Goal: Task Accomplishment & Management: Complete application form

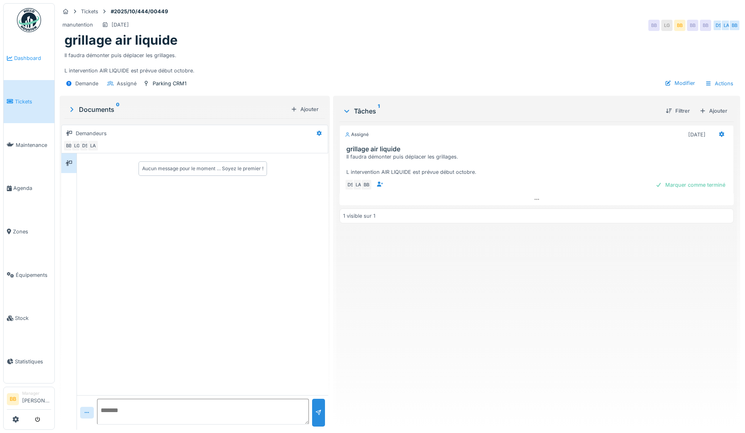
click at [42, 64] on link "Dashboard" at bounding box center [29, 58] width 51 height 43
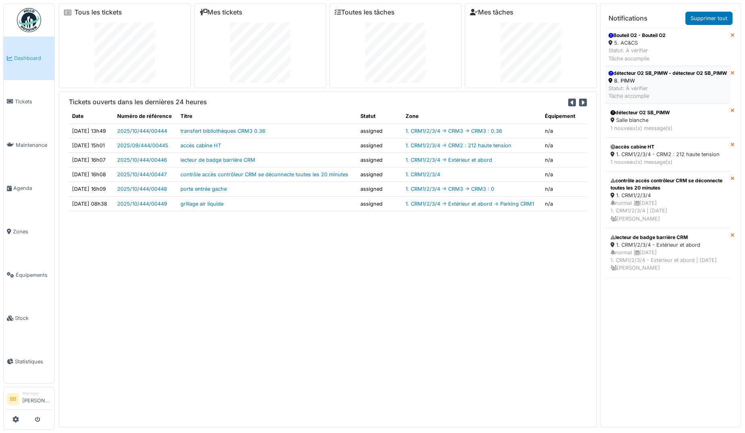
click at [644, 76] on div "détecteur O2 SB_PIMW - détecteur O2 SB_PIMW" at bounding box center [667, 73] width 118 height 7
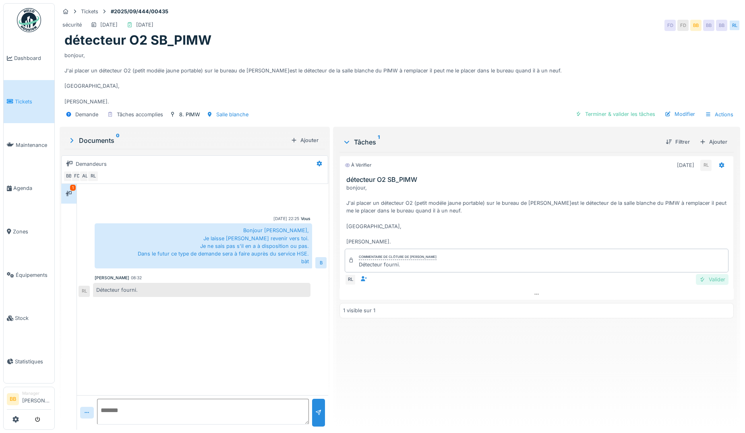
click at [699, 277] on div at bounding box center [702, 280] width 6 height 8
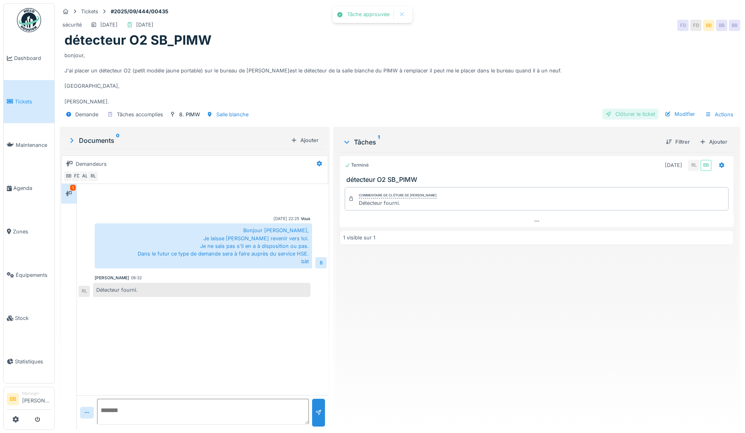
click at [625, 113] on div "Clôturer le ticket" at bounding box center [630, 114] width 56 height 11
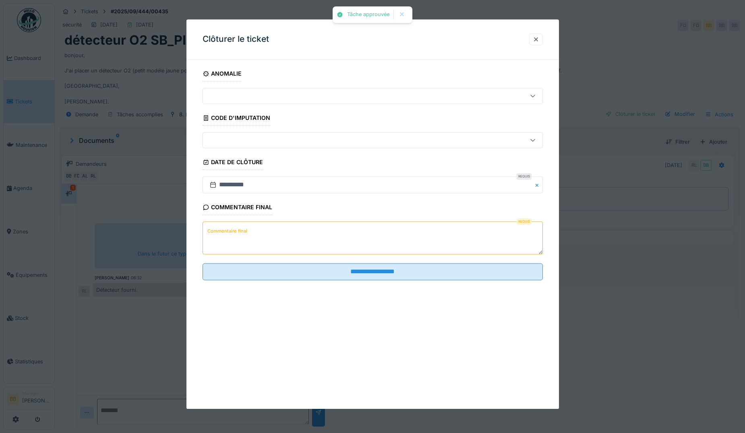
click at [434, 247] on textarea "Commentaire final" at bounding box center [372, 238] width 340 height 33
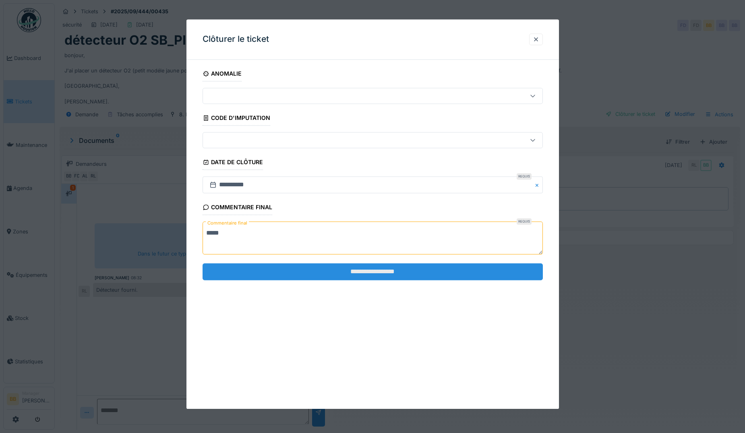
type textarea "*****"
click at [431, 273] on input "**********" at bounding box center [372, 271] width 340 height 17
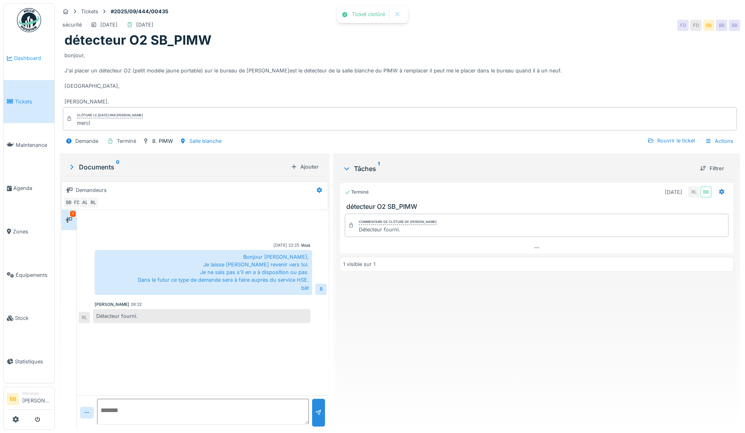
click at [32, 60] on span "Dashboard" at bounding box center [32, 58] width 37 height 8
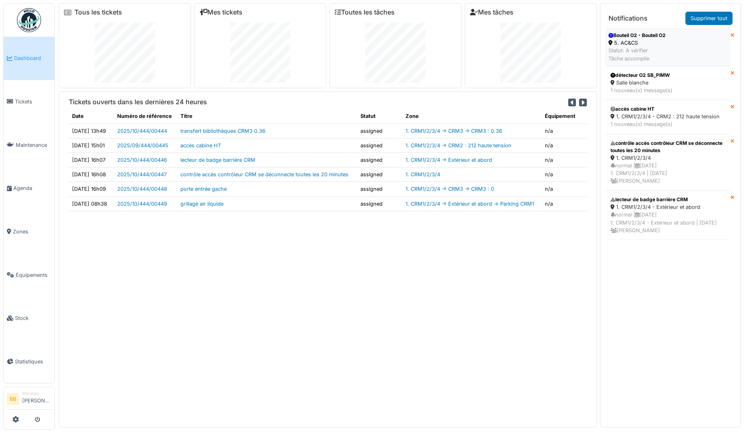
click at [631, 50] on div "Statut: À vérifier Tâche accomplie" at bounding box center [636, 54] width 57 height 15
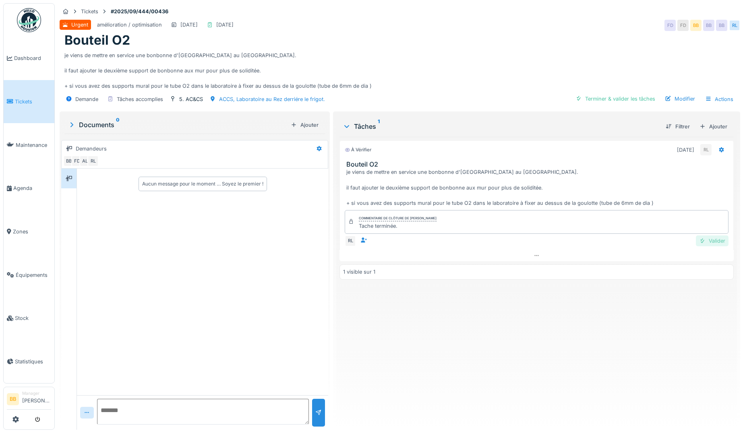
click at [705, 239] on div "Valider" at bounding box center [711, 240] width 33 height 11
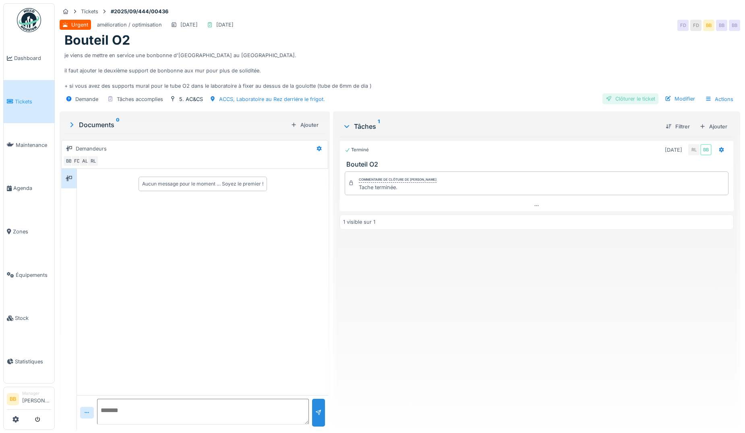
click at [639, 99] on div "Clôturer le ticket" at bounding box center [630, 98] width 56 height 11
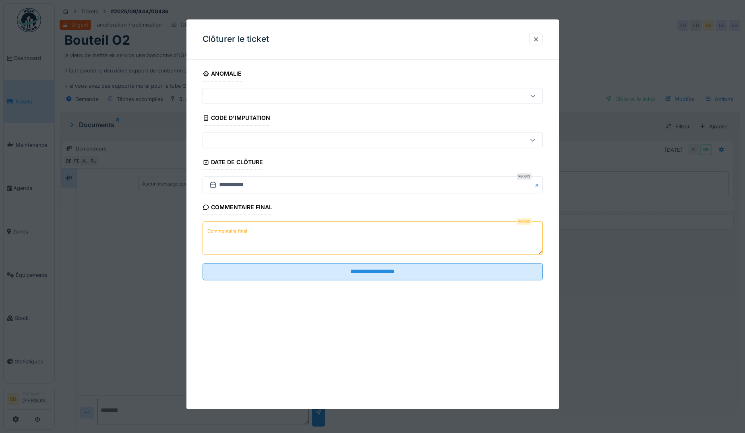
click at [451, 231] on textarea "Commentaire final" at bounding box center [372, 238] width 340 height 33
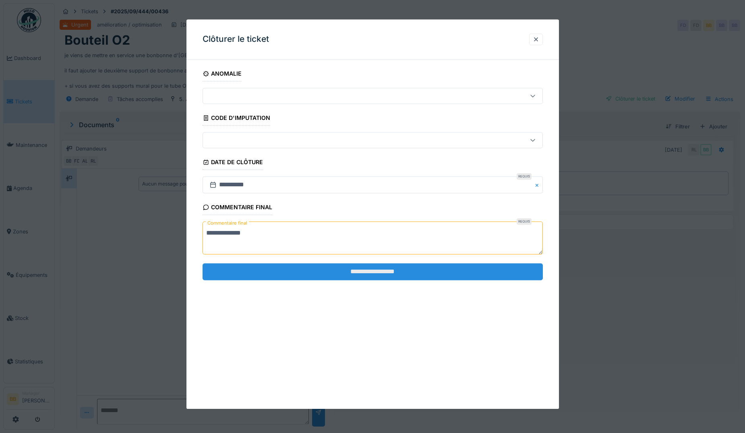
type textarea "**********"
click at [456, 271] on input "**********" at bounding box center [372, 271] width 340 height 17
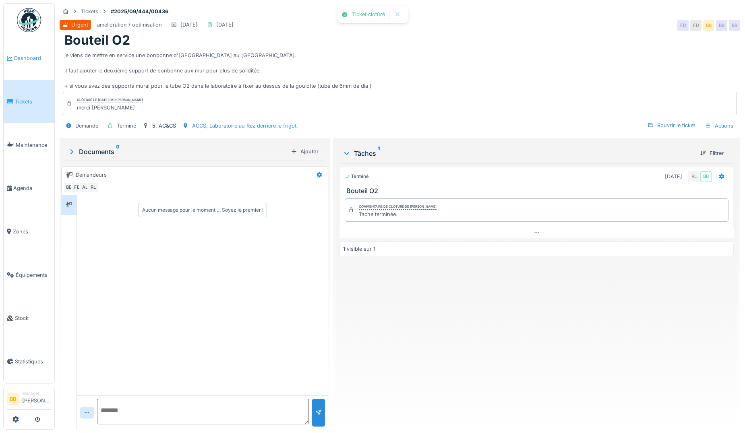
click at [26, 68] on link "Dashboard" at bounding box center [29, 58] width 51 height 43
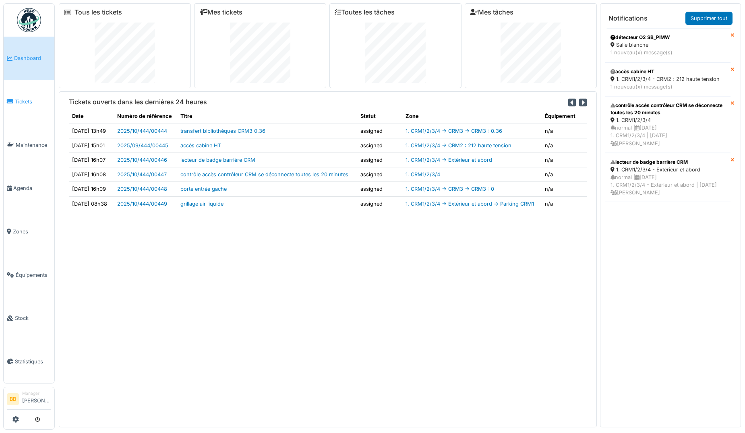
click at [12, 98] on li "Tickets" at bounding box center [29, 102] width 44 height 8
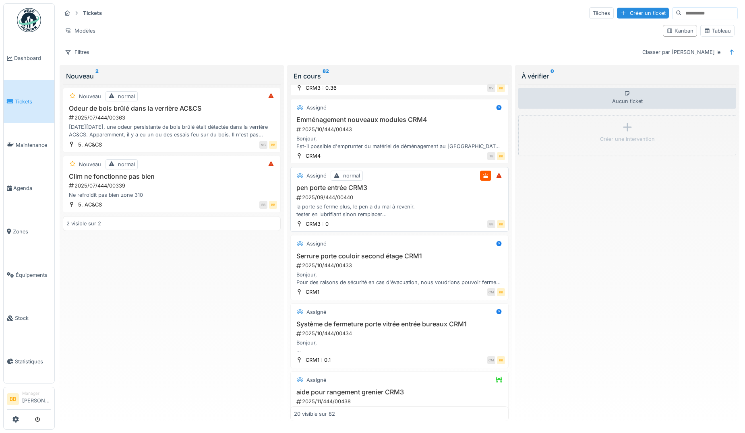
scroll to position [402, 0]
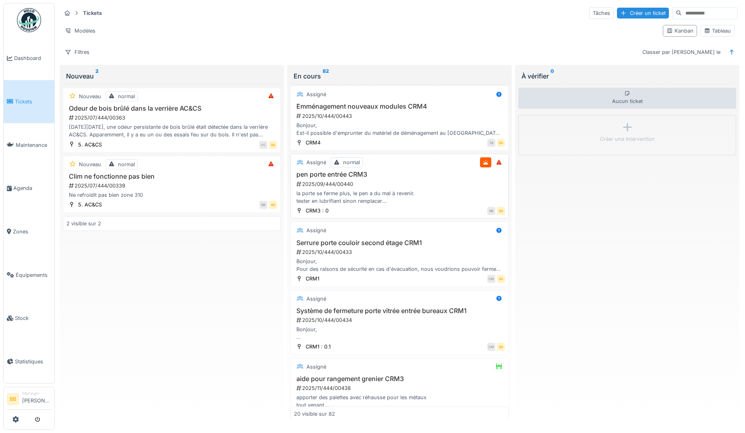
click at [357, 177] on h3 "pen porte entrée CRM3" at bounding box center [399, 175] width 210 height 8
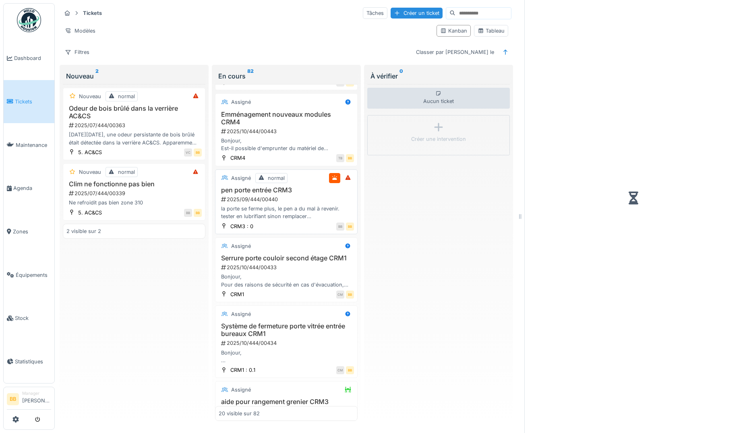
scroll to position [410, 0]
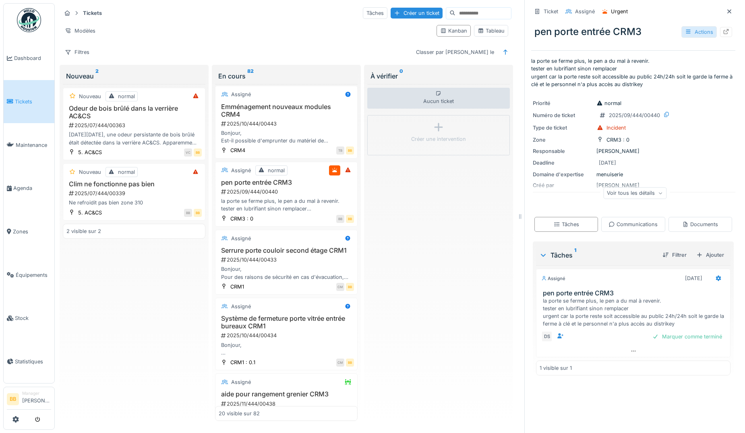
click at [687, 32] on div "Actions" at bounding box center [698, 32] width 35 height 12
click at [727, 151] on div "Ticket Assigné Urgent pen porte entrée CRM3 Actions la porte se ferme plus, le …" at bounding box center [632, 216] width 217 height 433
click at [653, 336] on div "Marquer comme terminé" at bounding box center [687, 336] width 76 height 11
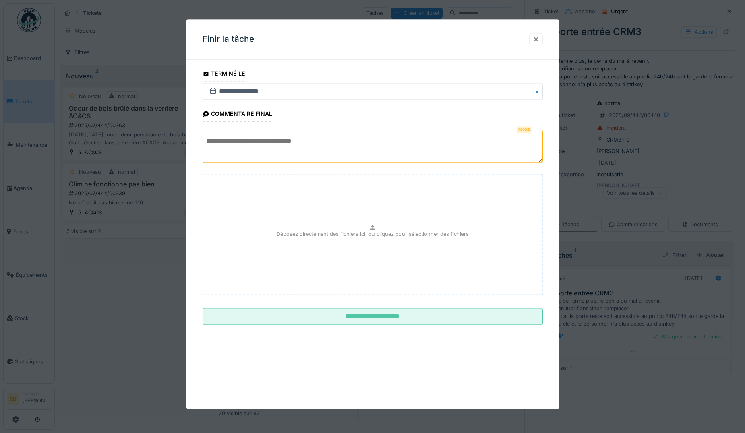
click at [536, 39] on div at bounding box center [535, 39] width 6 height 8
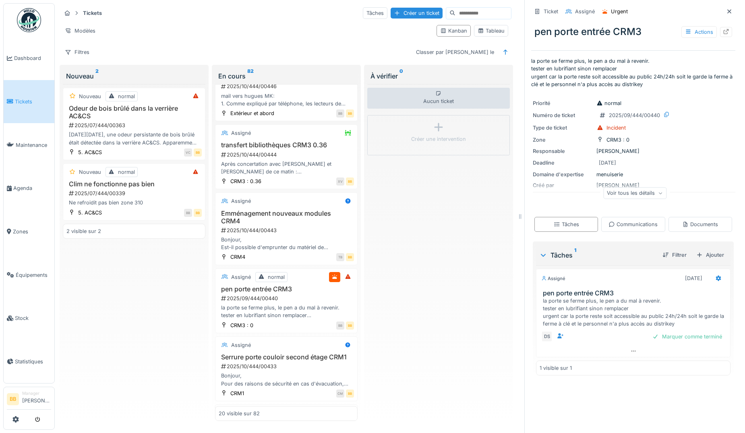
scroll to position [322, 0]
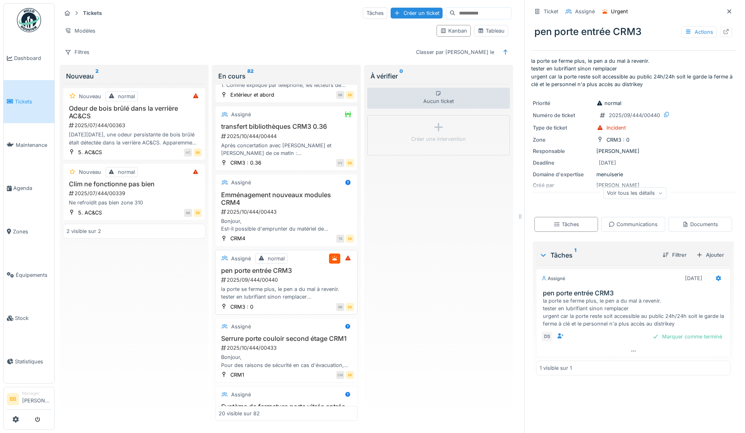
click at [263, 271] on h3 "pen porte entrée CRM3" at bounding box center [286, 271] width 135 height 8
click at [720, 31] on div at bounding box center [726, 32] width 12 height 10
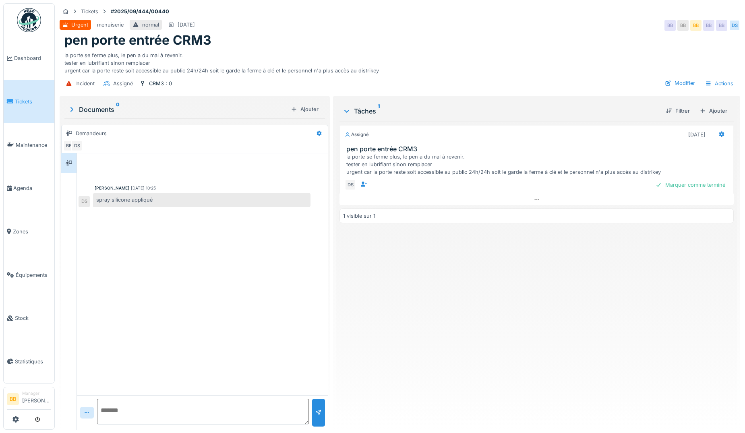
click at [157, 405] on textarea at bounding box center [203, 412] width 212 height 26
type textarea "**********"
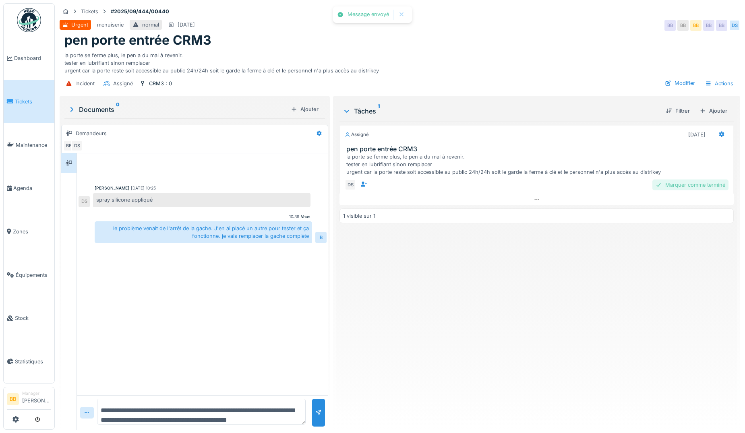
click at [688, 181] on div "Marquer comme terminé" at bounding box center [690, 184] width 76 height 11
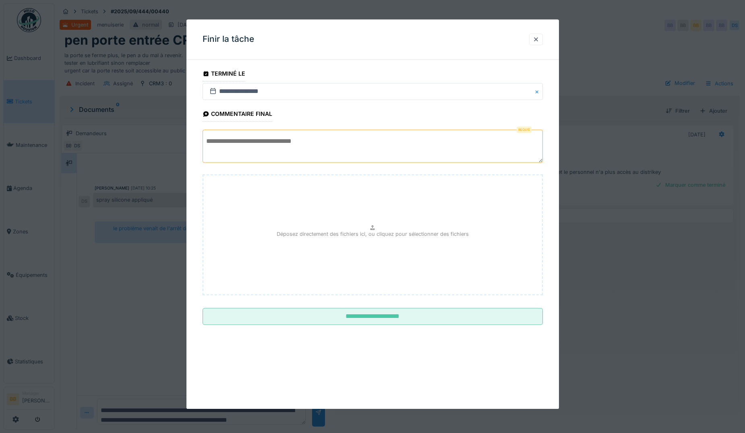
click at [400, 151] on textarea at bounding box center [372, 146] width 340 height 33
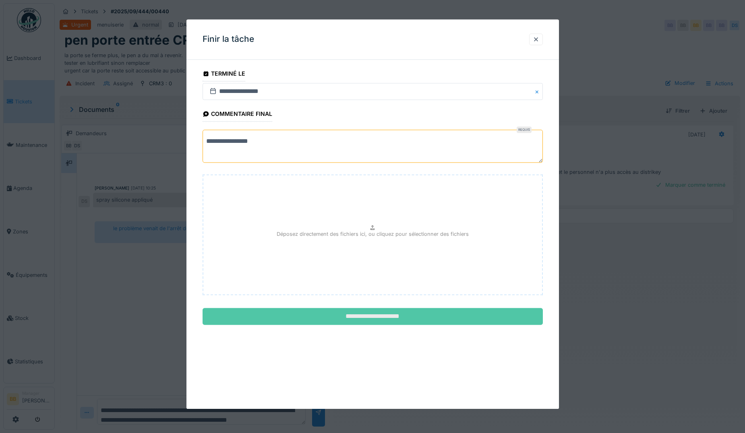
type textarea "**********"
click at [403, 309] on input "**********" at bounding box center [372, 316] width 340 height 17
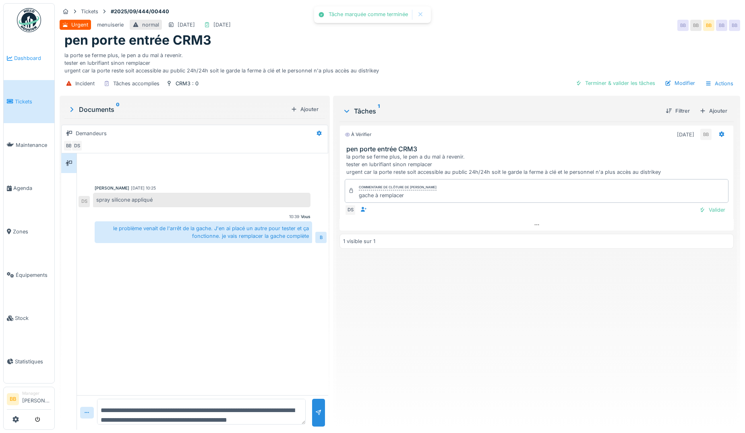
click at [35, 63] on link "Dashboard" at bounding box center [29, 58] width 51 height 43
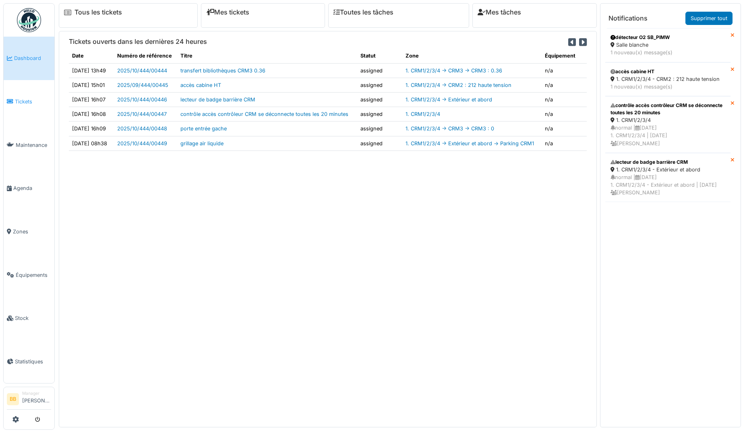
click at [45, 98] on span "Tickets" at bounding box center [33, 102] width 36 height 8
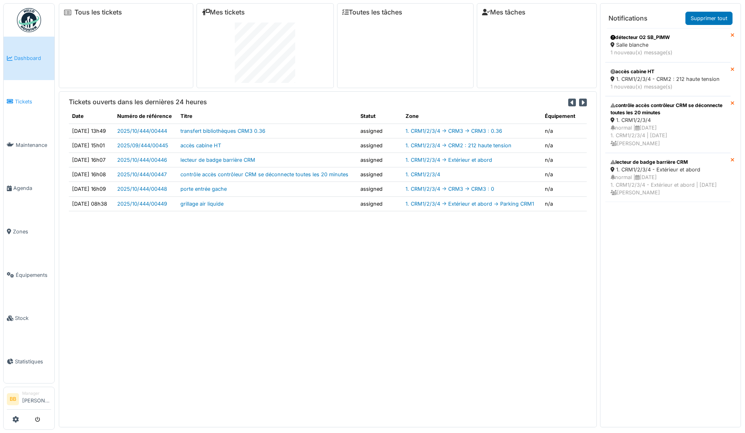
click at [13, 104] on link "Tickets" at bounding box center [29, 101] width 51 height 43
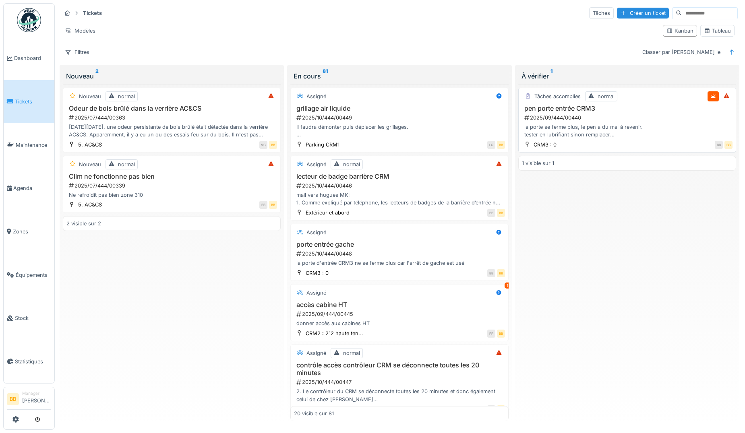
click at [543, 110] on h3 "pen porte entrée CRM3" at bounding box center [627, 109] width 210 height 8
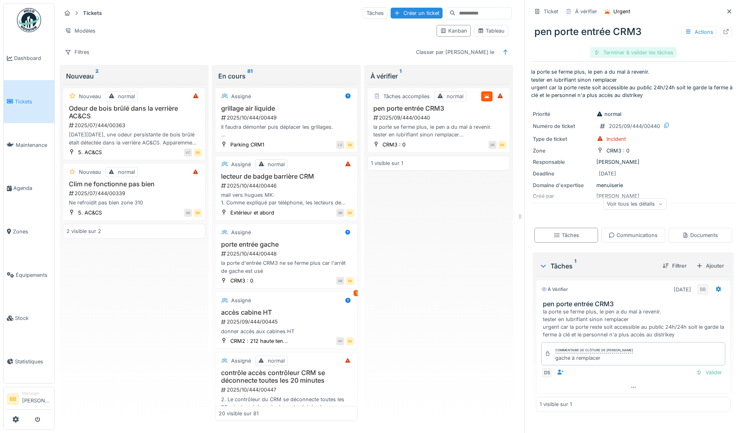
click at [622, 55] on div "Terminer & valider les tâches" at bounding box center [633, 52] width 86 height 11
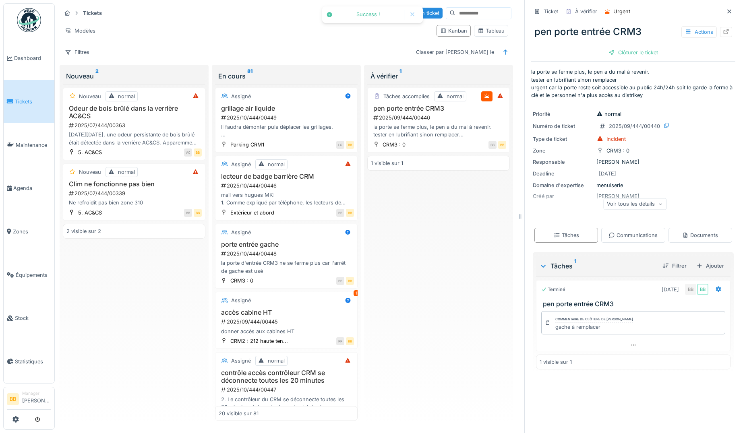
click at [622, 55] on div "Clôturer le ticket" at bounding box center [633, 52] width 56 height 11
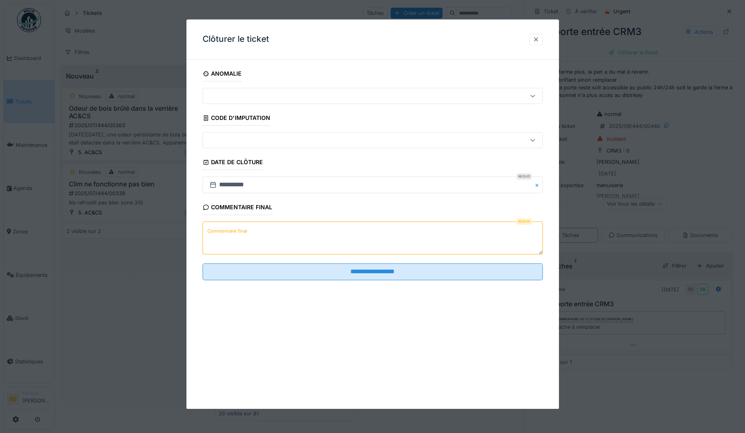
click at [543, 41] on div at bounding box center [536, 39] width 14 height 12
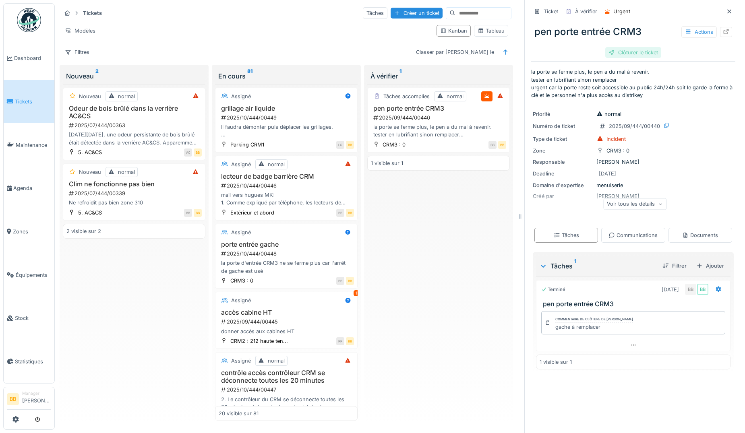
click at [613, 53] on div "Clôturer le ticket" at bounding box center [633, 52] width 56 height 11
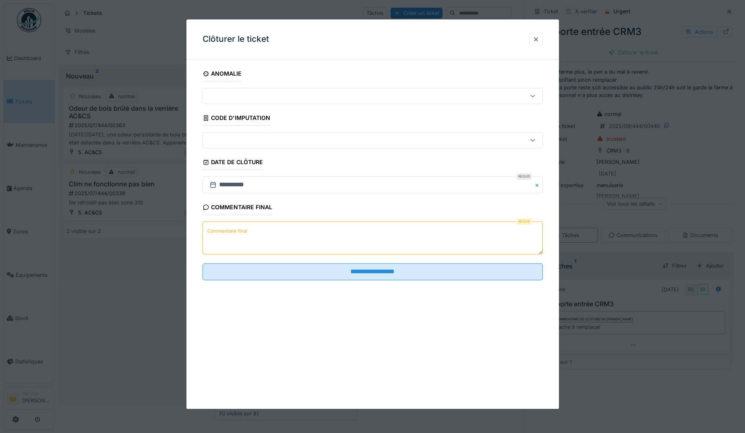
click at [275, 223] on textarea "Commentaire final" at bounding box center [372, 238] width 340 height 33
type textarea "**"
click at [297, 282] on fieldset "**********" at bounding box center [372, 176] width 340 height 221
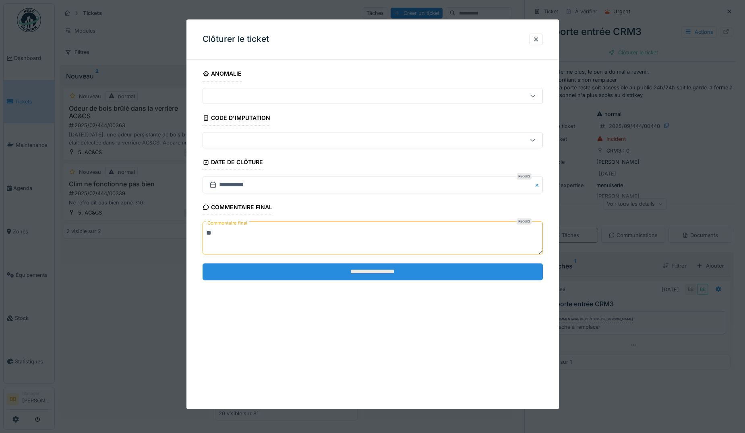
click at [297, 280] on input "**********" at bounding box center [372, 271] width 340 height 17
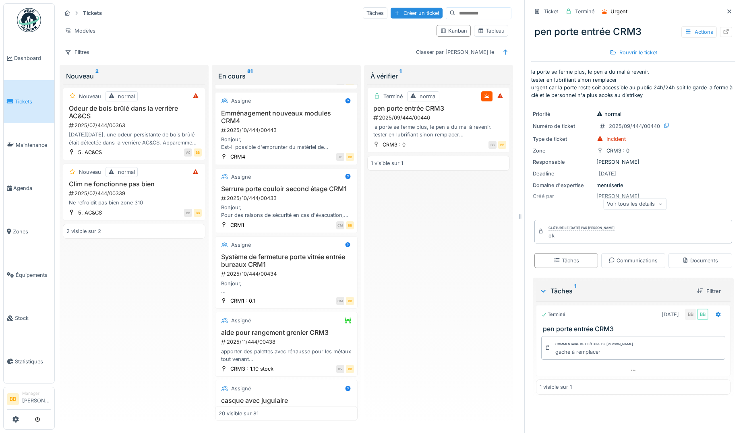
scroll to position [443, 0]
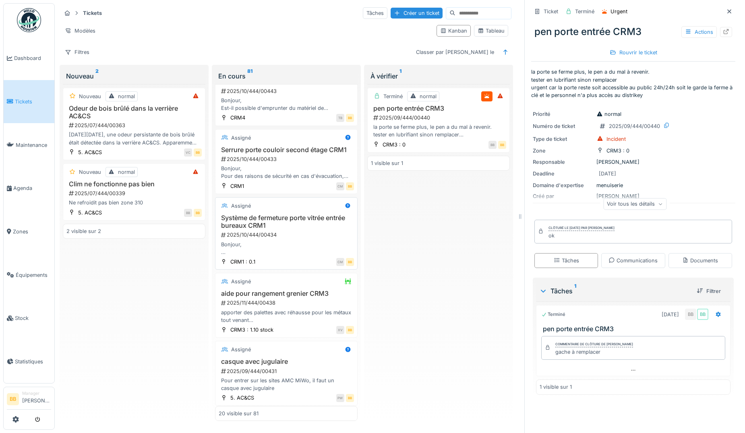
click at [275, 226] on h3 "Système de fermeture porte vitrée entrée bureaux CRM1" at bounding box center [286, 221] width 135 height 15
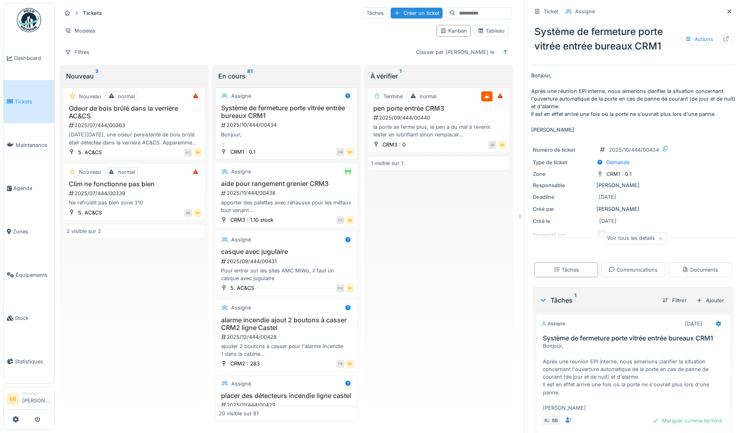
scroll to position [563, 0]
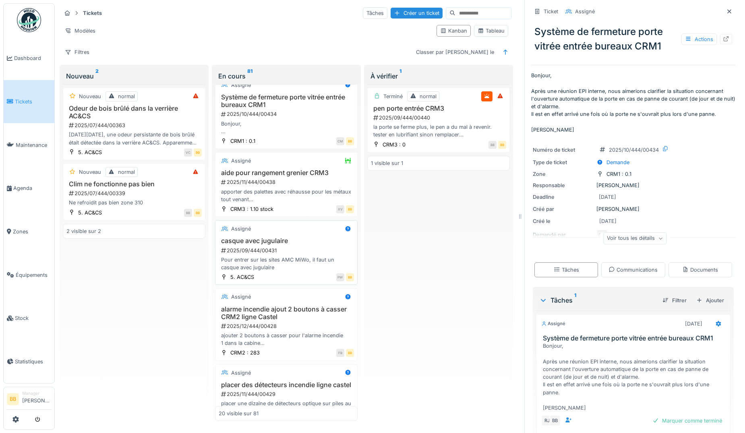
click at [264, 245] on h3 "casque avec jugulaire" at bounding box center [286, 241] width 135 height 8
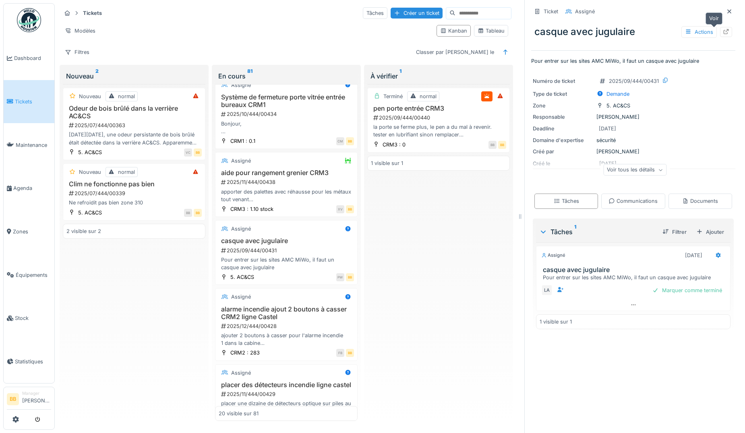
click at [722, 33] on icon at bounding box center [725, 31] width 6 height 5
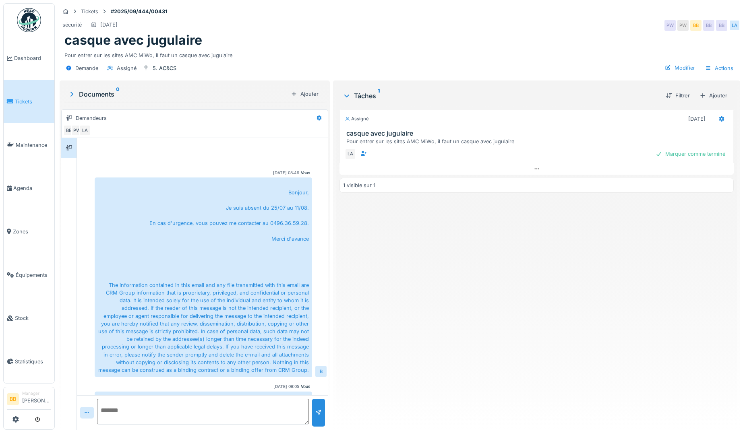
scroll to position [29, 0]
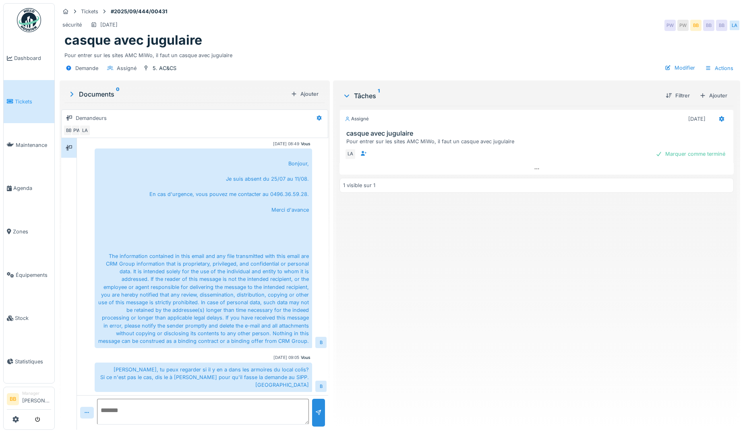
click at [46, 113] on link "Tickets" at bounding box center [29, 101] width 51 height 43
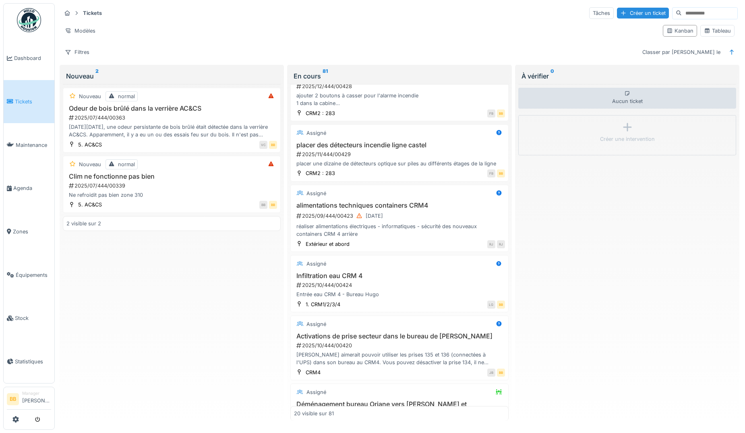
scroll to position [845, 0]
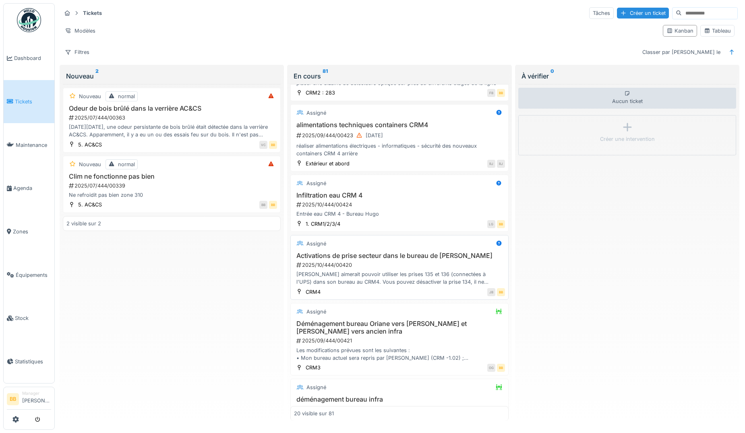
click at [373, 257] on h3 "Activations de prise secteur dans le bureau de Hugo UIJTEDBROEKS" at bounding box center [399, 256] width 210 height 8
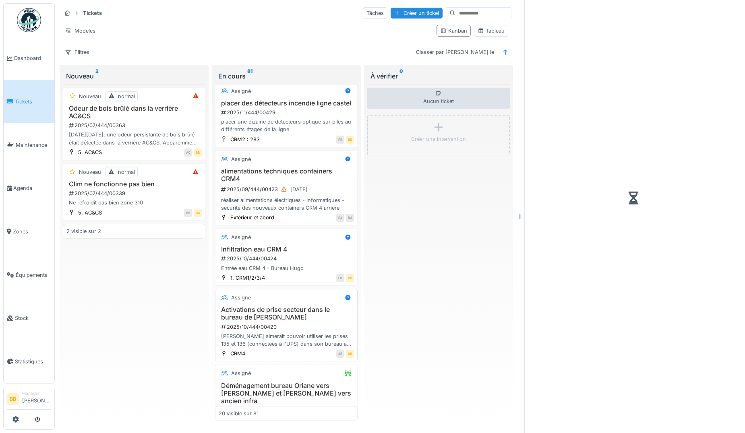
scroll to position [899, 0]
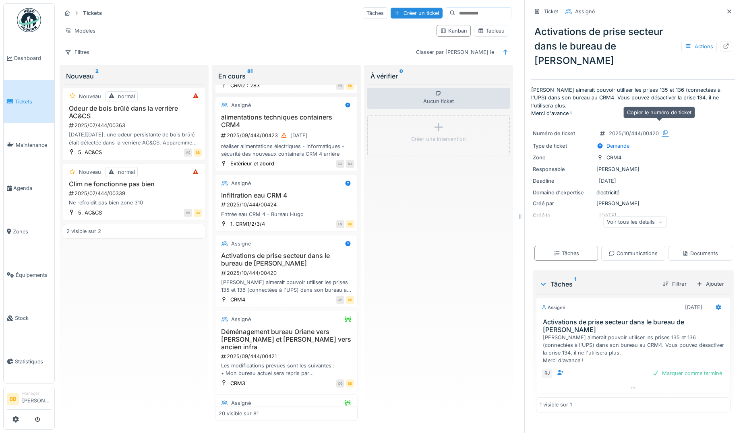
click at [662, 130] on icon at bounding box center [664, 132] width 4 height 5
click at [722, 50] on div at bounding box center [725, 47] width 6 height 8
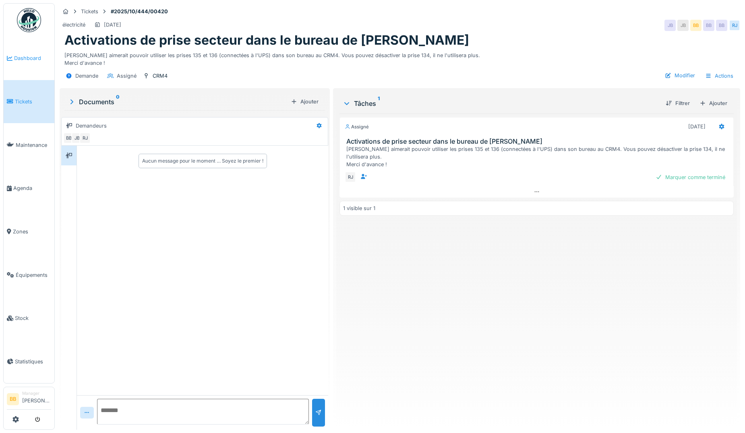
click at [31, 61] on span "Dashboard" at bounding box center [32, 58] width 37 height 8
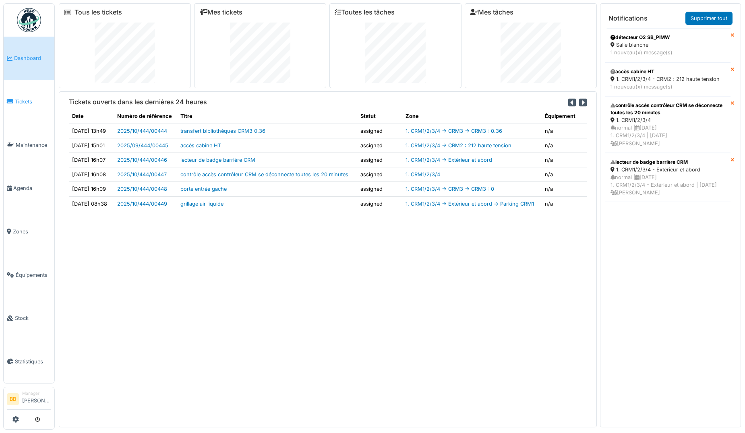
click at [29, 105] on link "Tickets" at bounding box center [29, 101] width 51 height 43
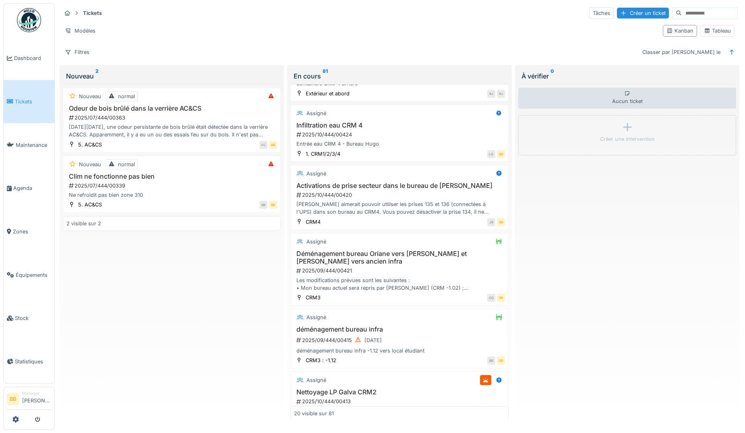
scroll to position [926, 0]
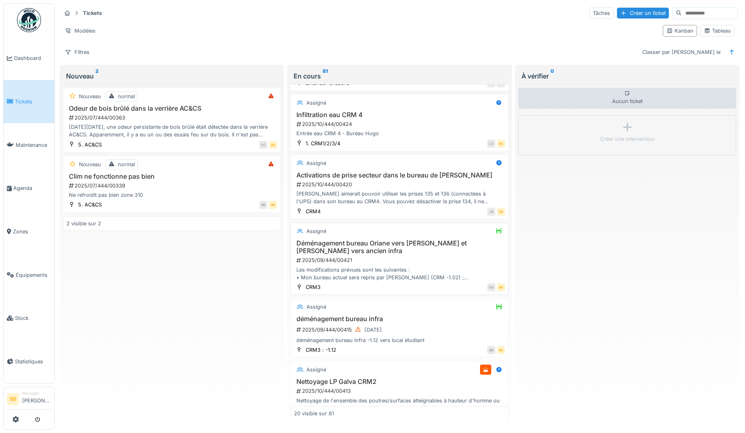
click at [422, 248] on h3 "Déménagement bureau Oriane vers Fred et Fred vers ancien infra" at bounding box center [399, 246] width 210 height 15
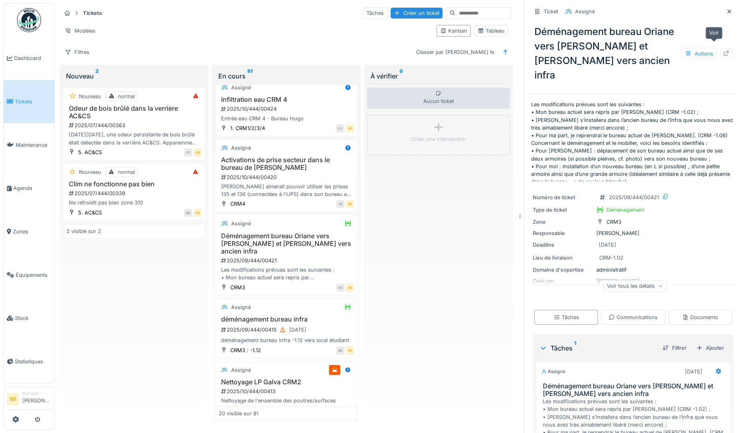
click at [722, 51] on icon at bounding box center [725, 53] width 6 height 5
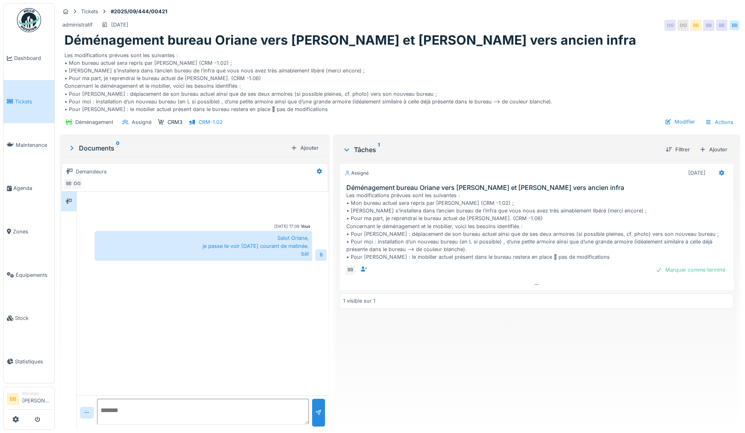
click at [156, 409] on textarea at bounding box center [203, 412] width 212 height 26
click at [276, 418] on textarea "**********" at bounding box center [201, 412] width 208 height 26
type textarea "**********"
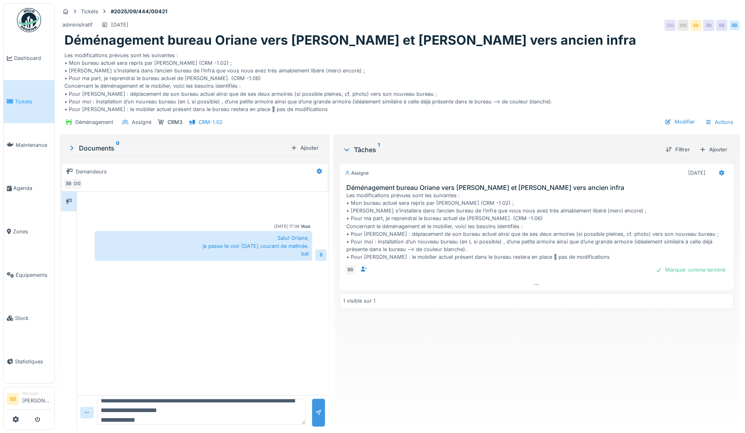
click at [321, 408] on div at bounding box center [318, 413] width 13 height 28
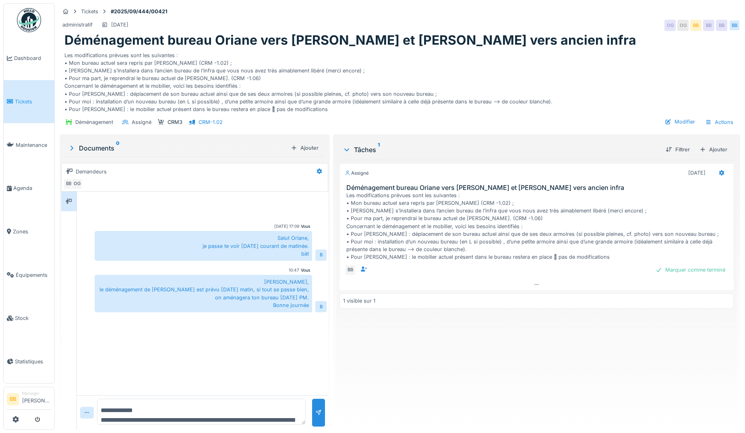
scroll to position [6, 0]
click at [29, 56] on span "Dashboard" at bounding box center [32, 58] width 37 height 8
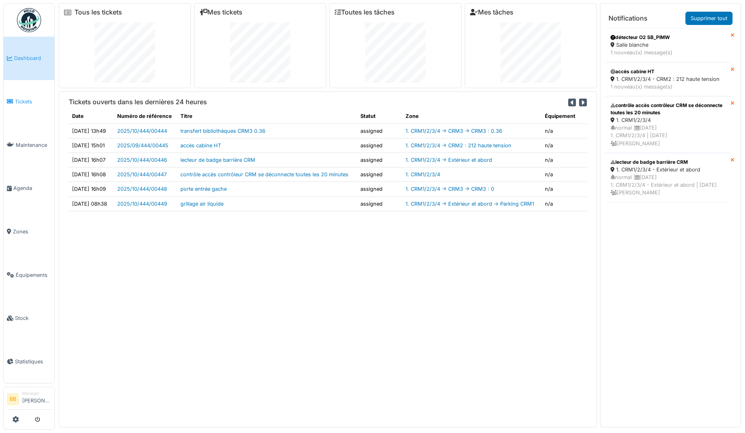
click at [30, 100] on span "Tickets" at bounding box center [33, 102] width 36 height 8
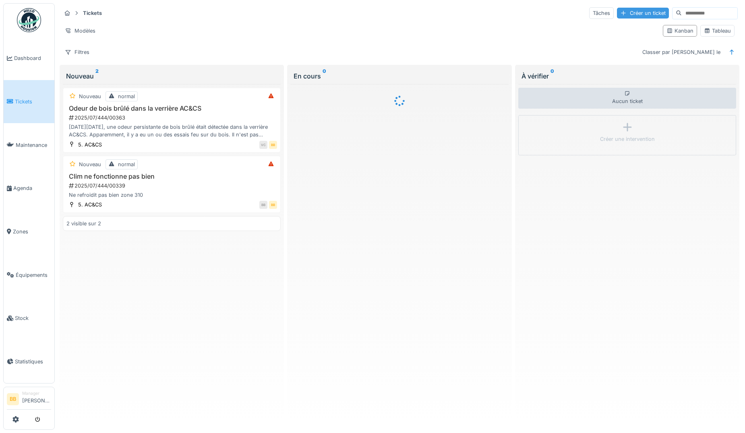
click at [617, 9] on div "Créer un ticket" at bounding box center [643, 13] width 52 height 11
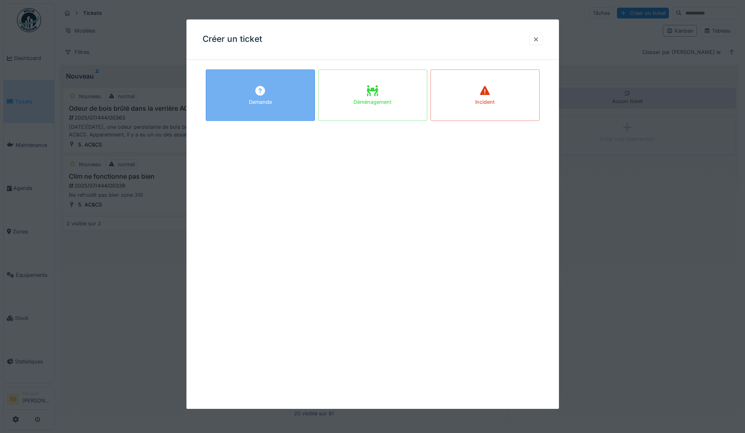
click at [272, 105] on div "Demande" at bounding box center [260, 103] width 23 height 8
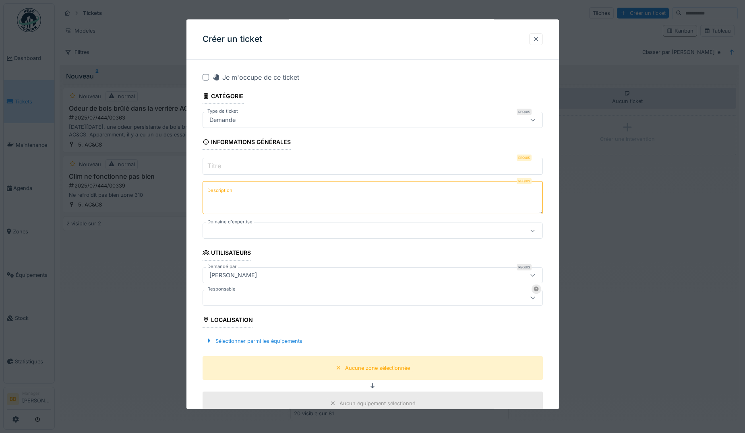
click at [241, 163] on input "Titre" at bounding box center [372, 166] width 340 height 17
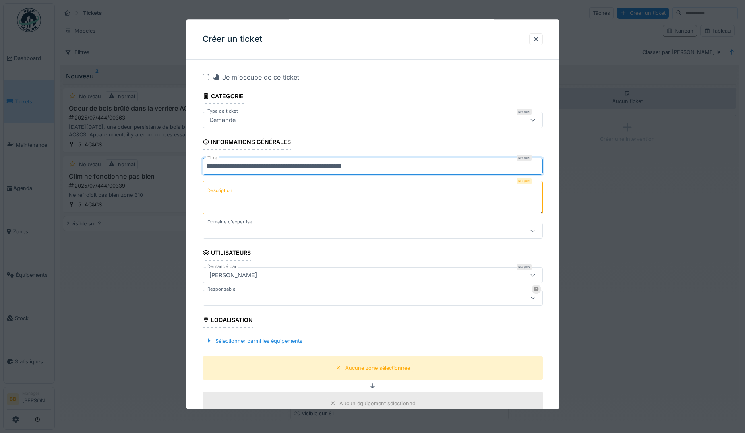
type input "**********"
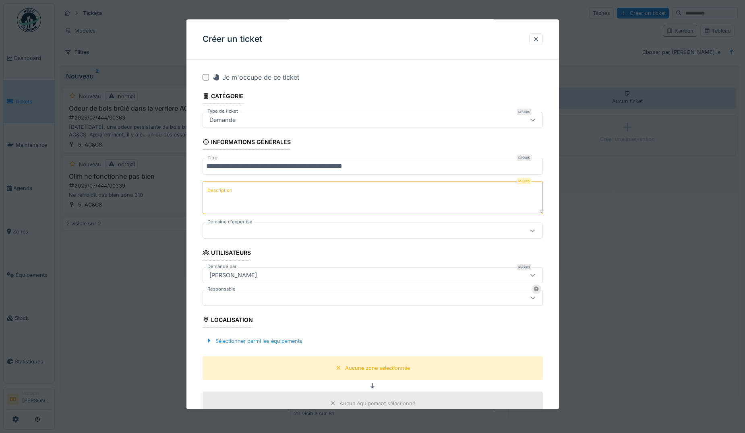
click at [237, 189] on textarea "Description" at bounding box center [372, 198] width 340 height 33
type textarea "**********"
click at [252, 227] on div at bounding box center [352, 231] width 293 height 9
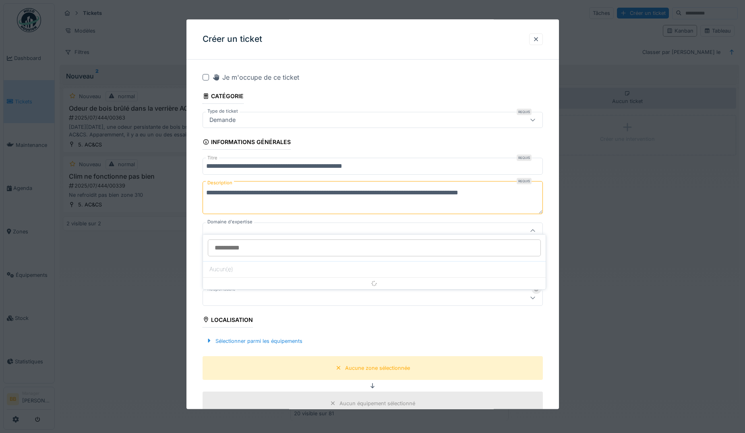
scroll to position [17, 0]
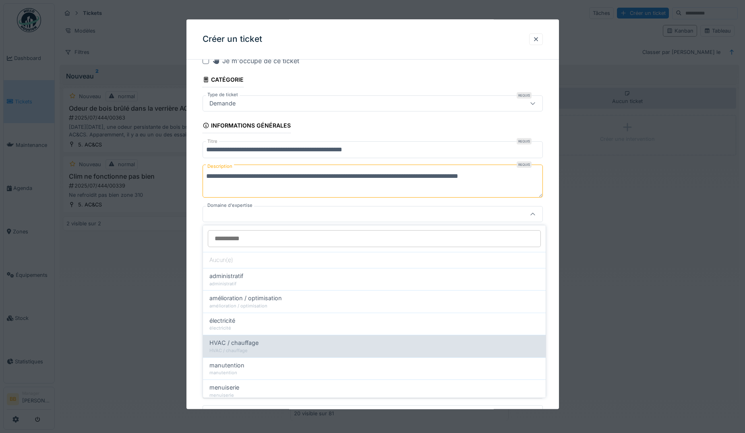
click at [252, 341] on span "HVAC / chauffage" at bounding box center [233, 342] width 49 height 9
type input "****"
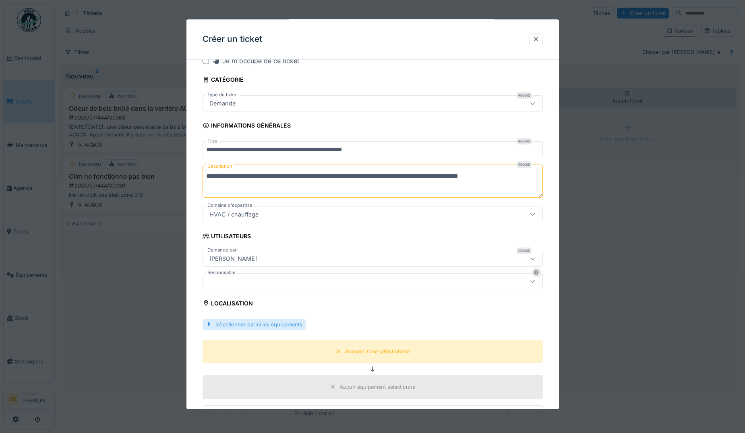
click at [285, 323] on div "Sélectionner parmi les équipements" at bounding box center [253, 324] width 103 height 11
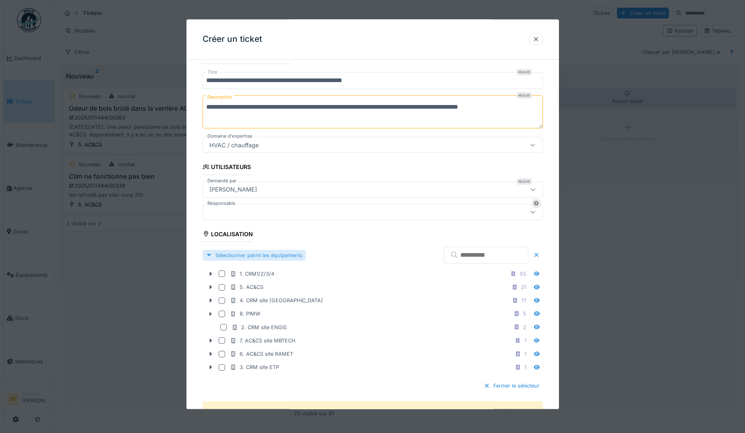
scroll to position [97, 0]
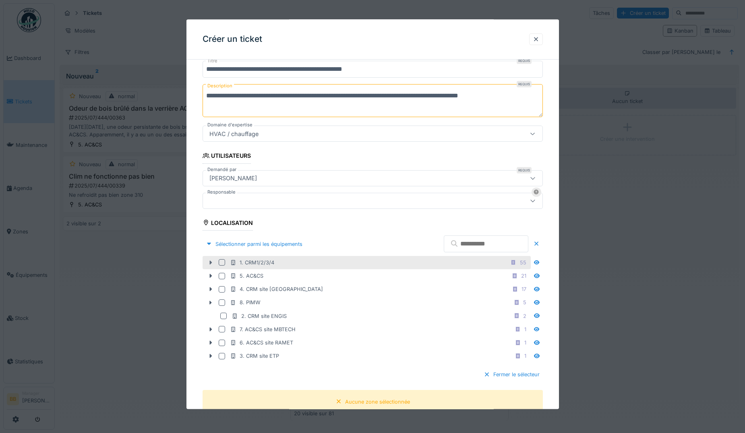
click at [211, 264] on icon at bounding box center [210, 262] width 6 height 5
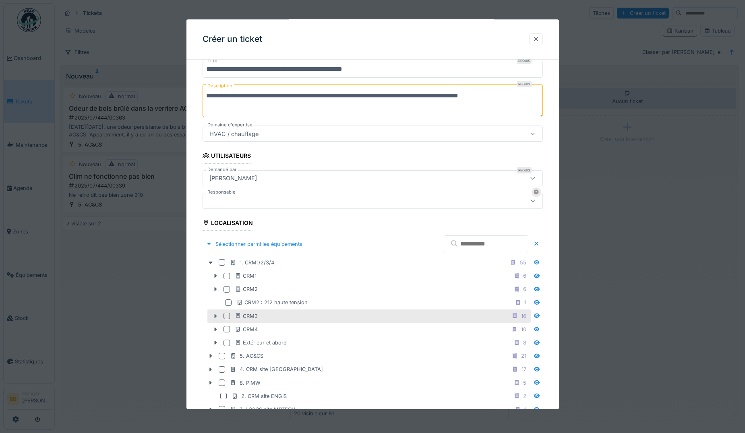
click at [217, 316] on icon at bounding box center [215, 316] width 6 height 5
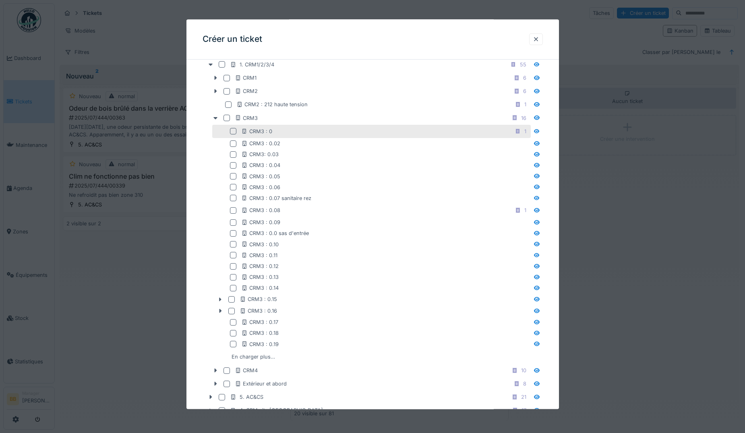
scroll to position [298, 0]
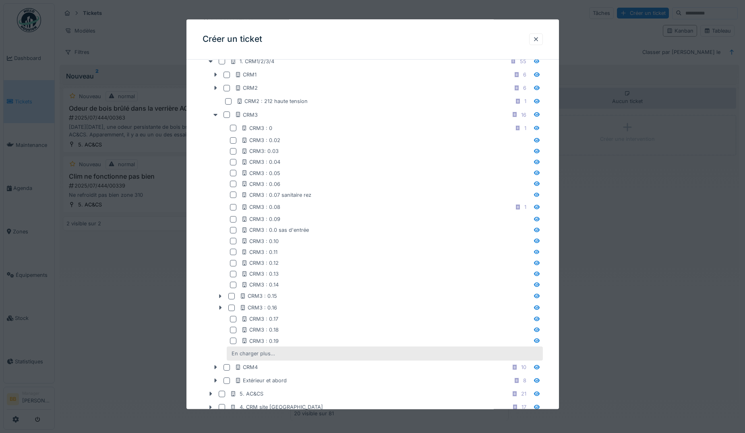
click at [239, 358] on div "En charger plus…" at bounding box center [253, 353] width 50 height 11
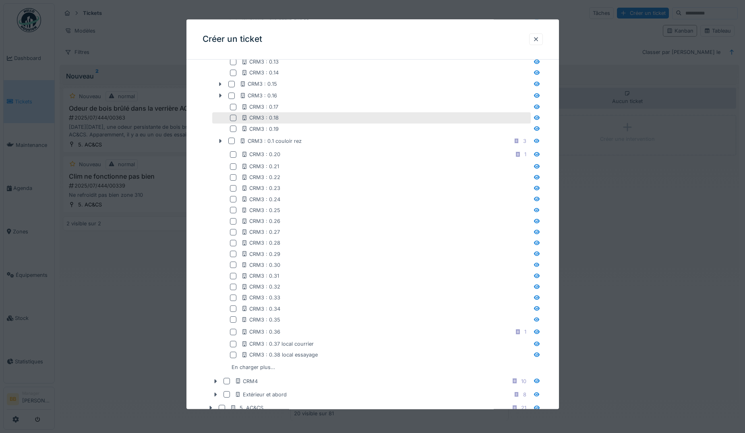
scroll to position [580, 0]
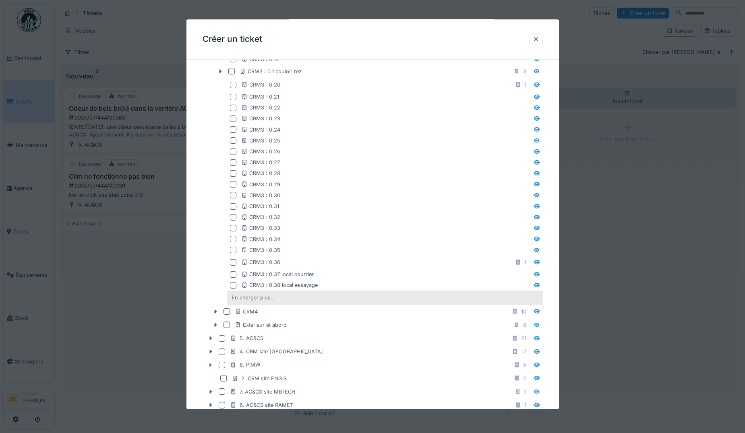
click at [261, 297] on div "En charger plus…" at bounding box center [253, 298] width 50 height 11
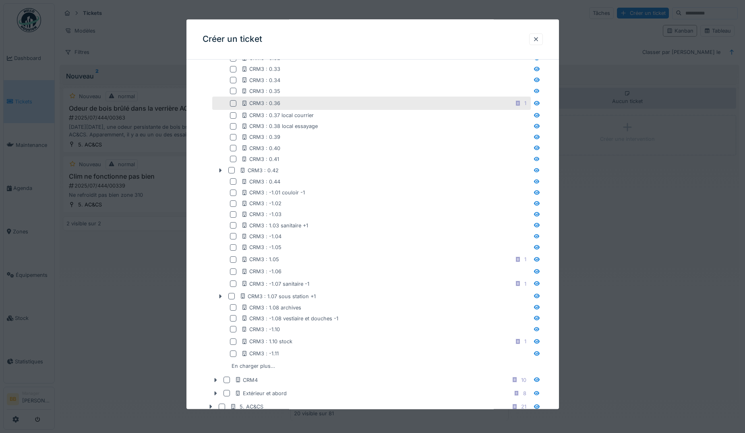
scroll to position [741, 0]
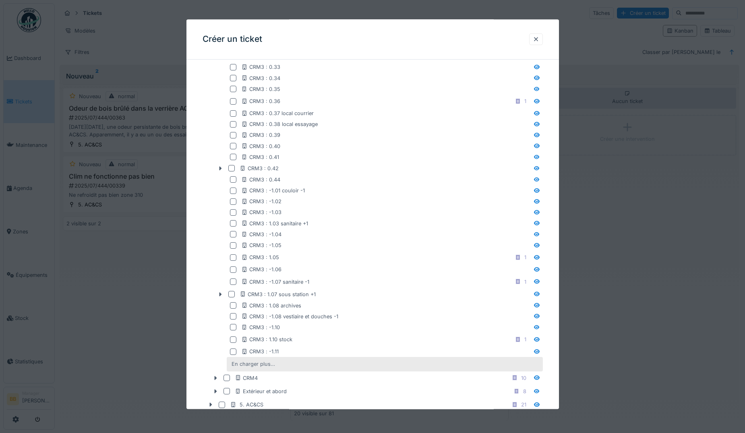
click at [252, 367] on div "En charger plus…" at bounding box center [253, 364] width 50 height 11
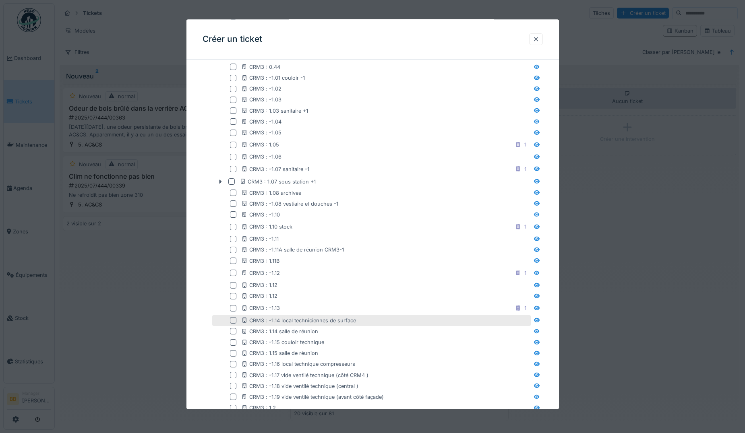
scroll to position [862, 0]
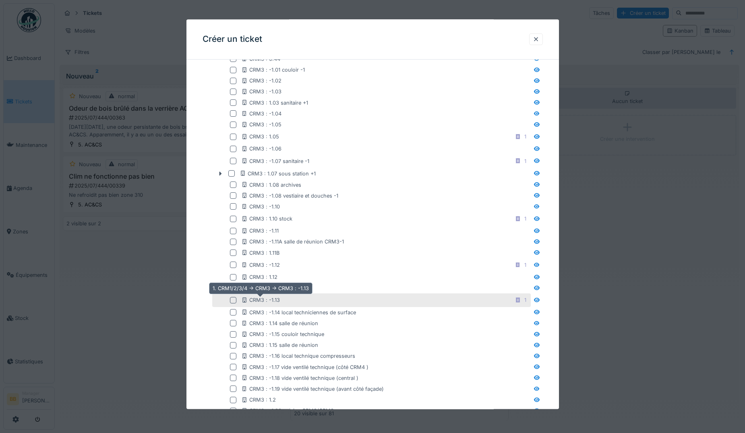
click at [268, 303] on div "CRM3 : -1.13" at bounding box center [260, 301] width 39 height 8
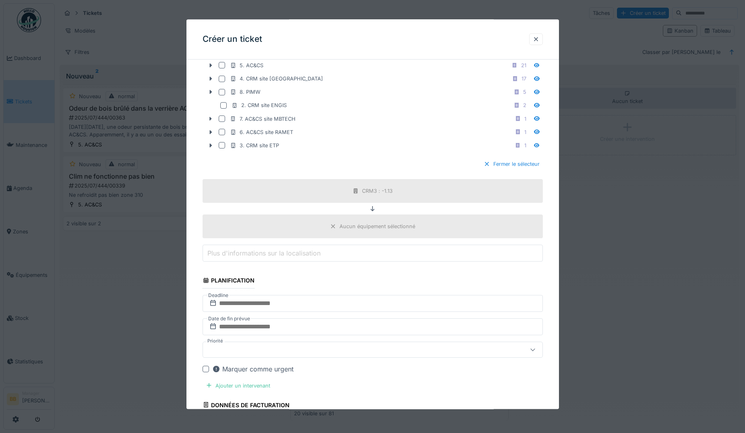
scroll to position [1304, 0]
click at [259, 303] on input "text" at bounding box center [372, 303] width 340 height 17
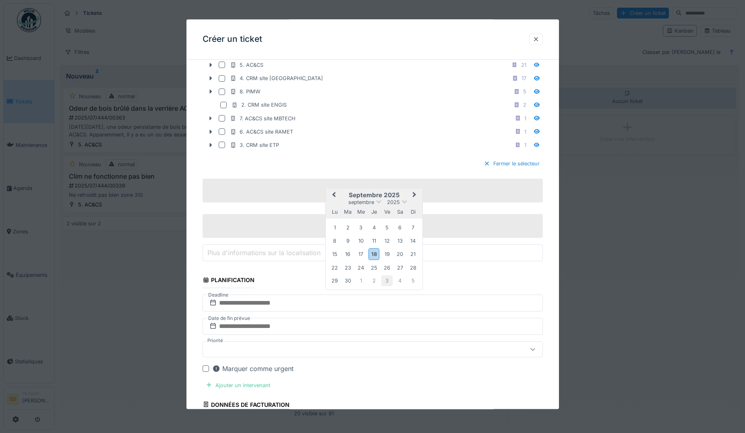
click at [389, 277] on div "3" at bounding box center [386, 281] width 11 height 11
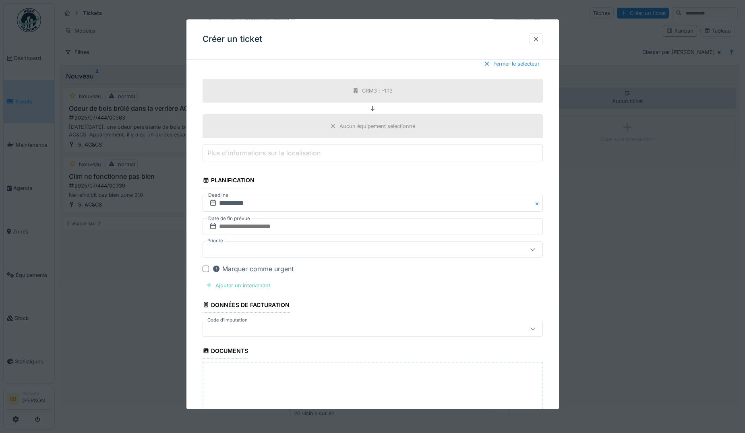
scroll to position [1425, 0]
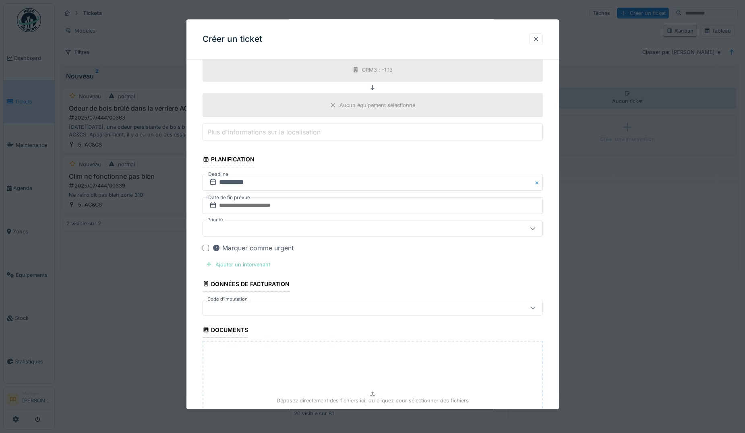
click at [260, 268] on div "Ajouter un intervenant" at bounding box center [237, 264] width 71 height 11
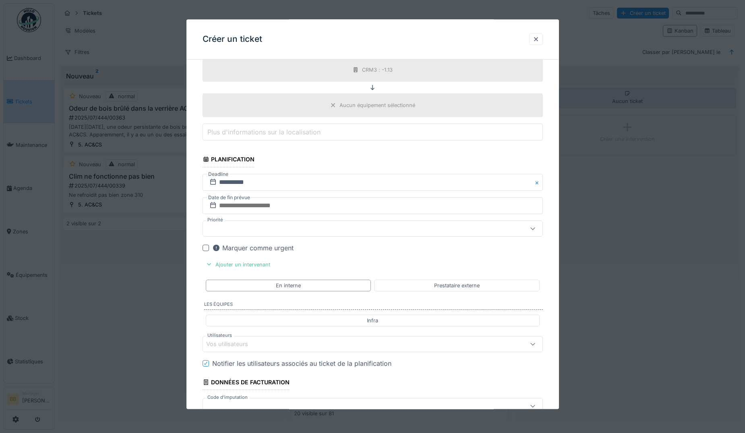
click at [257, 338] on div "Vos utilisateurs" at bounding box center [372, 344] width 340 height 16
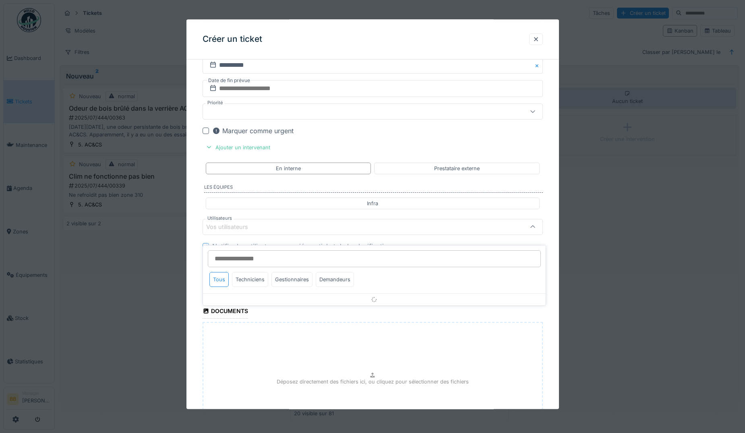
scroll to position [1555, 0]
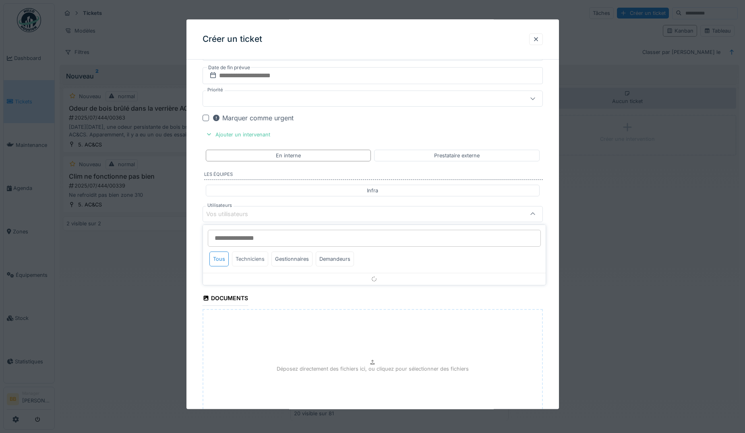
click at [250, 265] on div "Techniciens" at bounding box center [250, 259] width 36 height 15
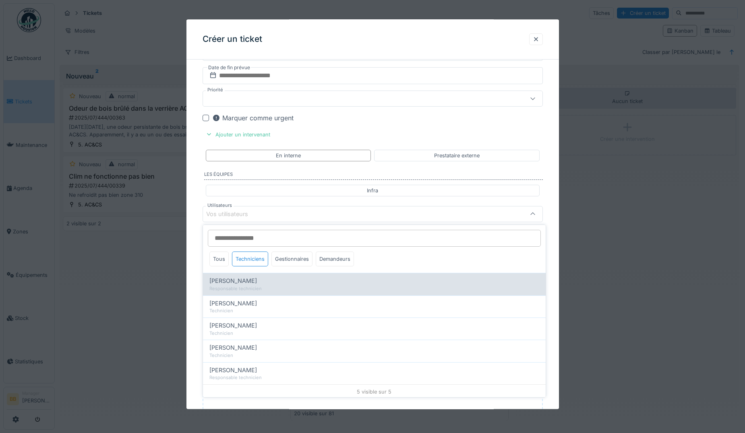
click at [246, 291] on div "Responsable technicien" at bounding box center [374, 288] width 330 height 7
type input "*****"
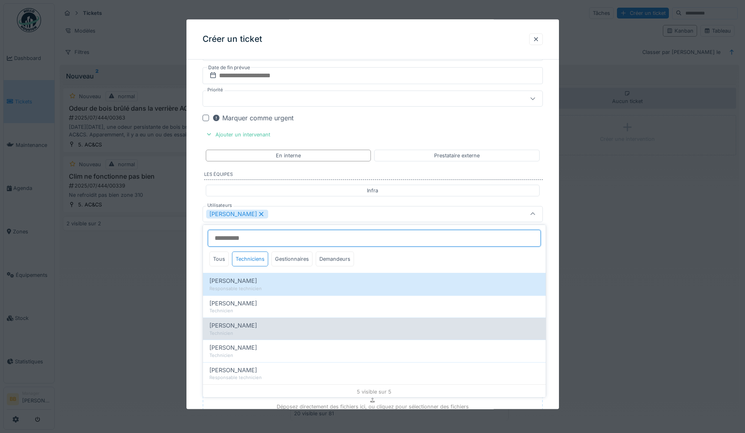
scroll to position [2, 0]
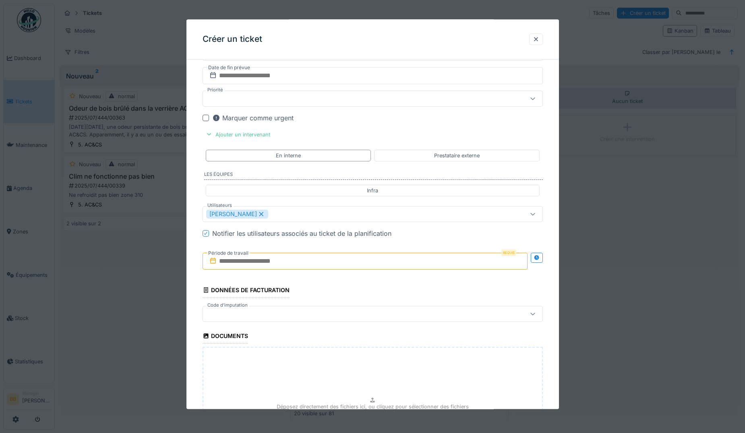
click at [361, 260] on input "text" at bounding box center [364, 261] width 325 height 17
click at [367, 336] on div "18" at bounding box center [366, 340] width 11 height 12
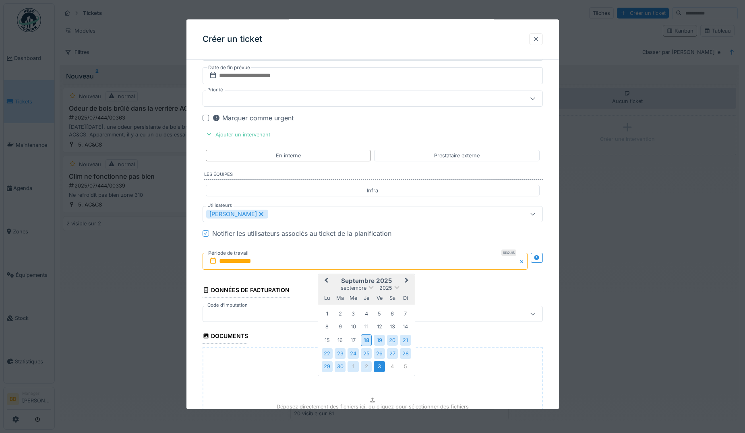
click at [379, 369] on div "3" at bounding box center [378, 366] width 11 height 11
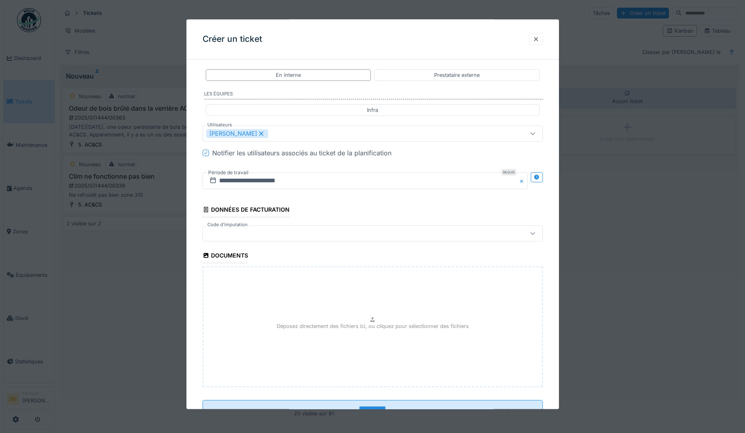
scroll to position [1666, 0]
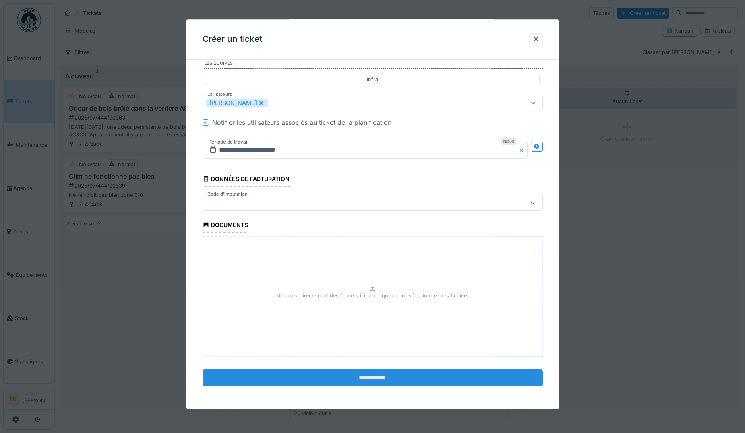
click at [374, 372] on input "**********" at bounding box center [372, 378] width 340 height 17
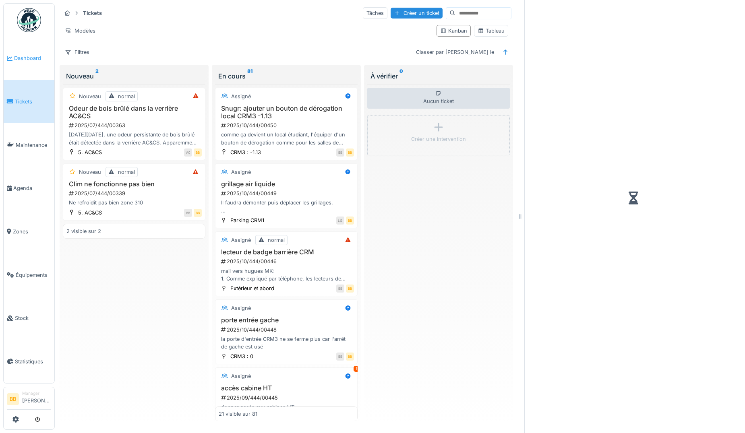
click at [33, 55] on span "Dashboard" at bounding box center [32, 58] width 37 height 8
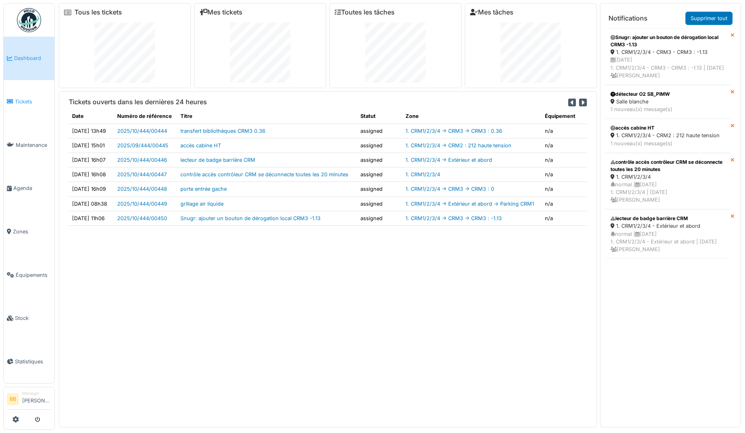
click at [17, 101] on span "Tickets" at bounding box center [33, 102] width 36 height 8
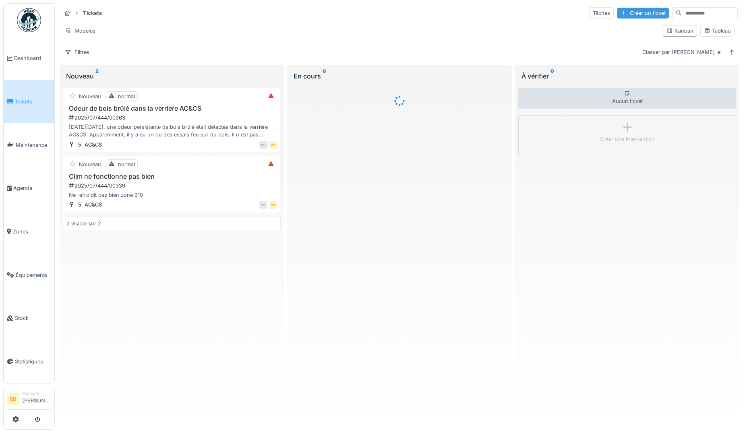
click at [617, 12] on div "Créer un ticket" at bounding box center [643, 13] width 52 height 11
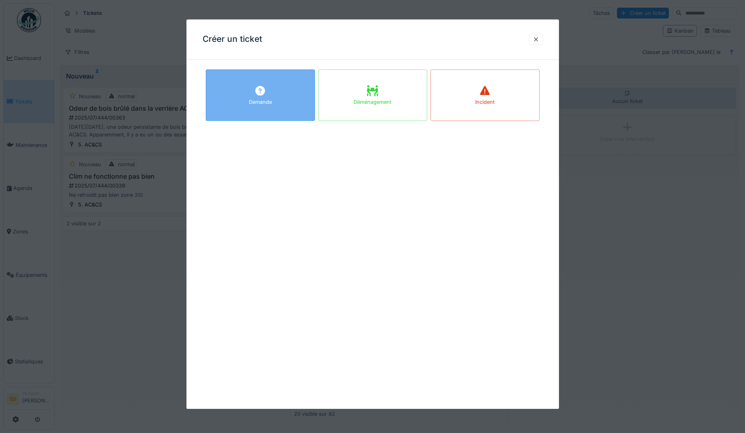
click at [284, 106] on div "Demande" at bounding box center [260, 95] width 109 height 52
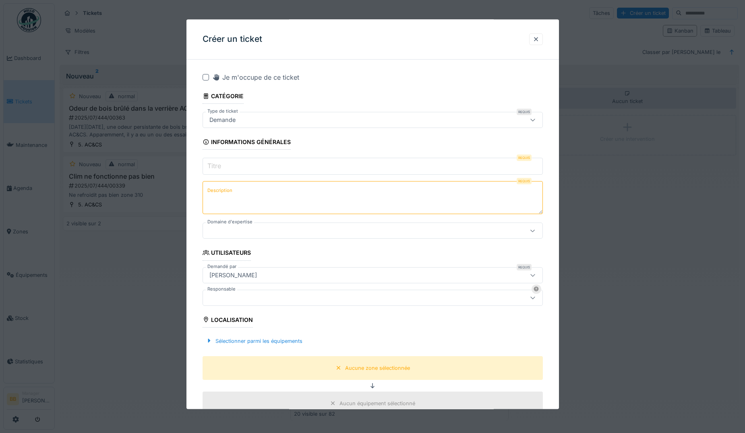
click at [239, 167] on input "Titre" at bounding box center [372, 166] width 340 height 17
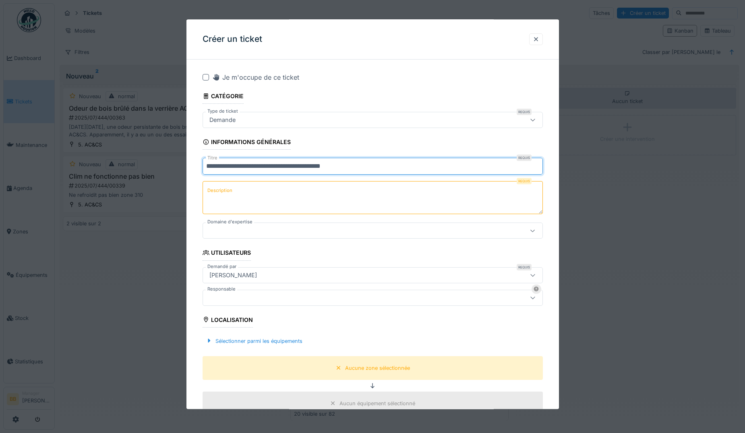
type input "**********"
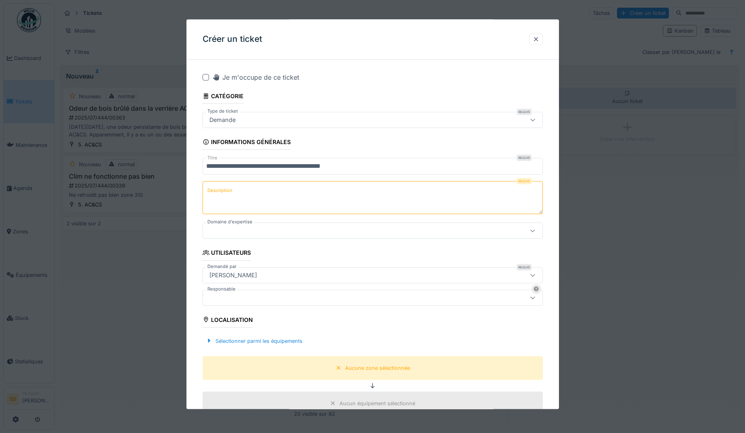
click at [240, 182] on textarea "Description" at bounding box center [372, 198] width 340 height 33
click at [228, 190] on textarea "**********" at bounding box center [372, 198] width 340 height 33
click at [282, 203] on textarea "**********" at bounding box center [372, 198] width 340 height 33
type textarea "**********"
click at [296, 231] on div at bounding box center [352, 231] width 293 height 9
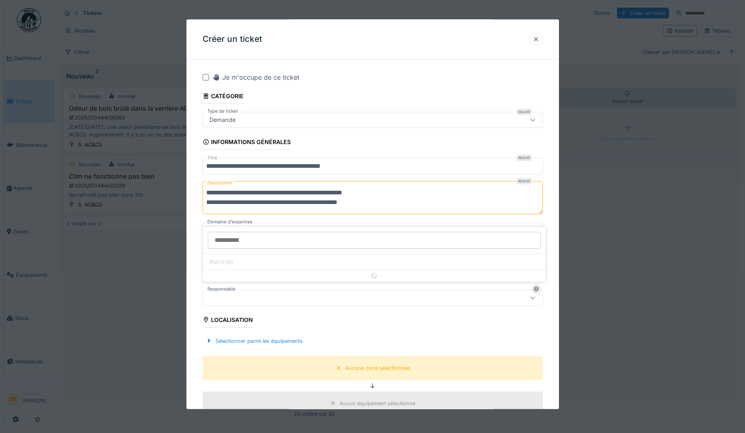
scroll to position [17, 0]
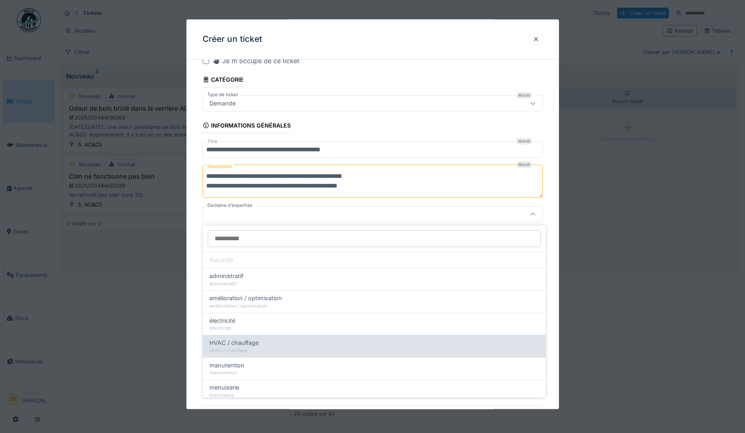
click at [269, 347] on div "HVAC / chauffage" at bounding box center [374, 350] width 330 height 7
type input "****"
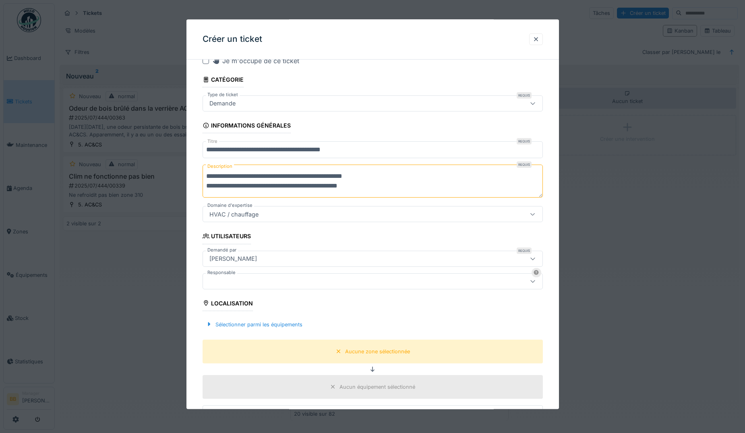
scroll to position [57, 0]
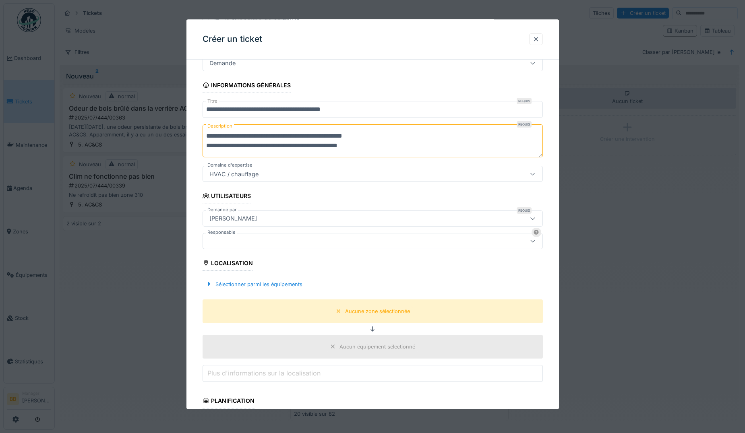
click at [245, 281] on div "Sélectionner parmi les équipements" at bounding box center [253, 284] width 103 height 11
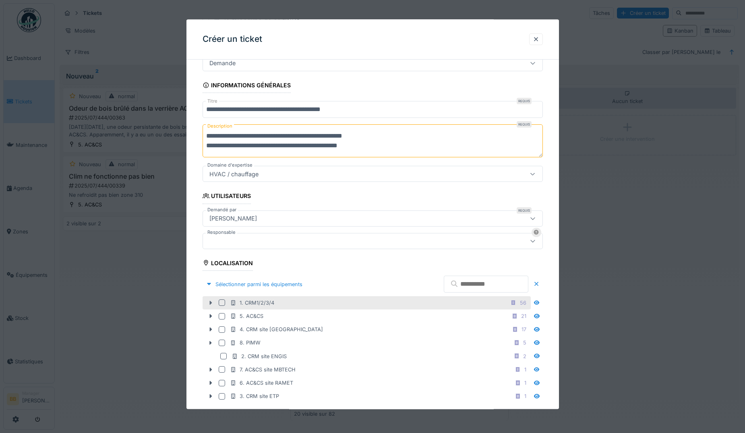
click at [209, 300] on icon at bounding box center [210, 302] width 6 height 5
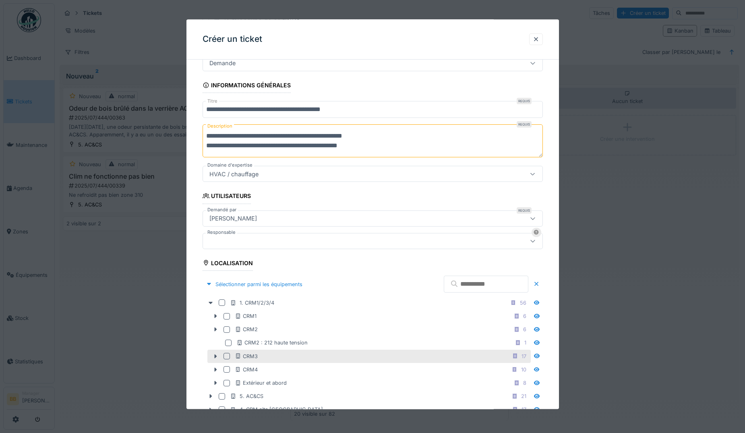
click at [227, 355] on div at bounding box center [226, 356] width 6 height 6
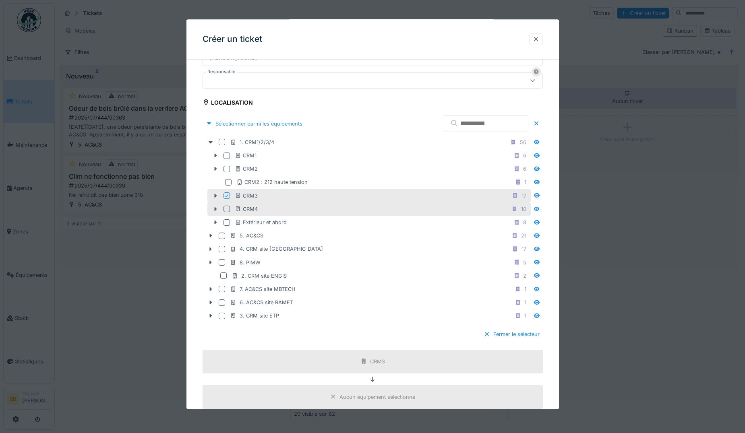
scroll to position [338, 0]
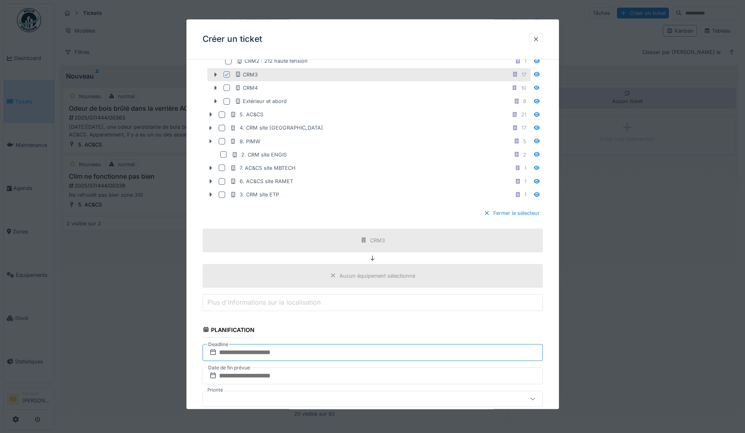
click at [297, 355] on input "text" at bounding box center [372, 352] width 340 height 17
click at [385, 316] on div "26" at bounding box center [386, 317] width 11 height 11
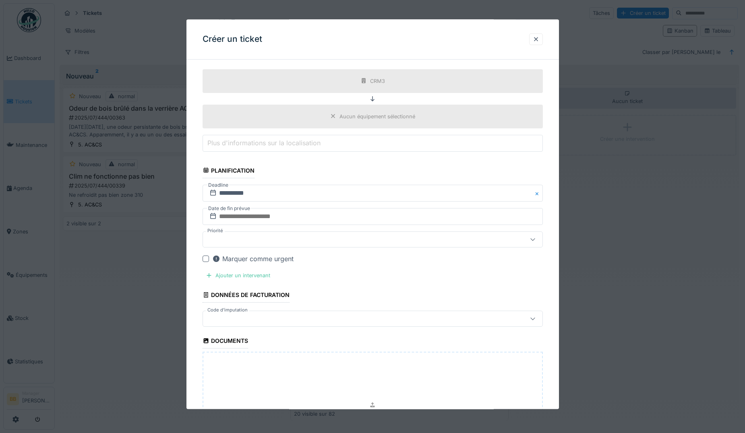
scroll to position [499, 0]
click at [267, 276] on div "Ajouter un intervenant" at bounding box center [237, 273] width 71 height 11
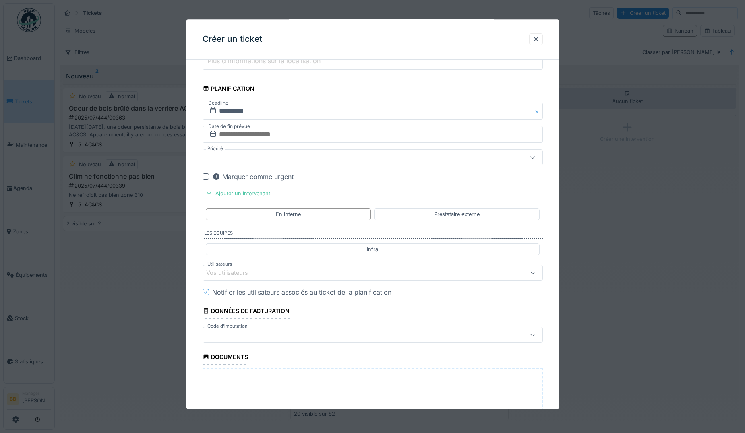
scroll to position [620, 0]
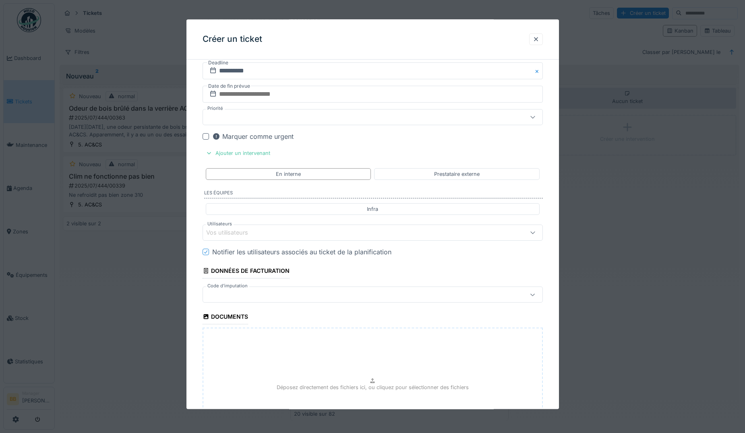
click at [302, 238] on div "Vos utilisateurs" at bounding box center [372, 233] width 340 height 16
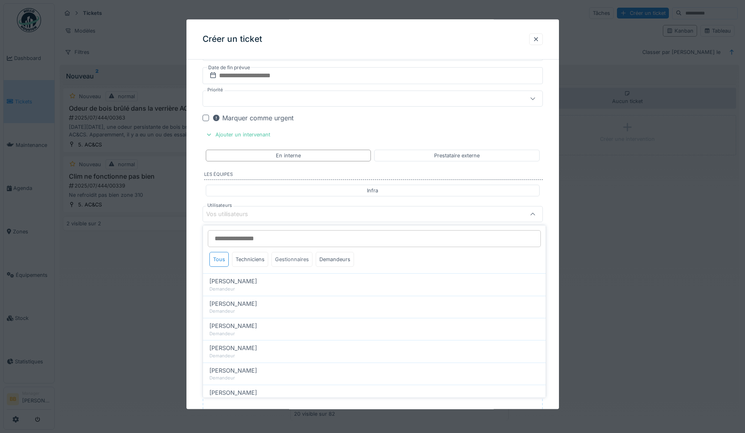
click at [291, 261] on div "Gestionnaires" at bounding box center [291, 259] width 41 height 15
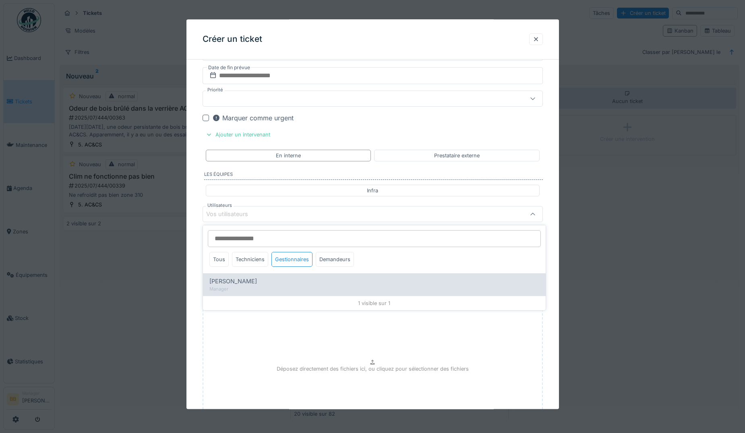
click at [279, 278] on div "[PERSON_NAME]" at bounding box center [374, 281] width 330 height 9
type input "*****"
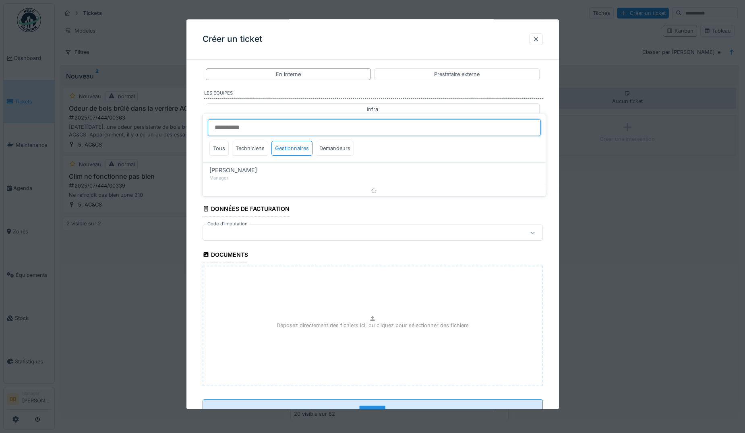
scroll to position [750, 0]
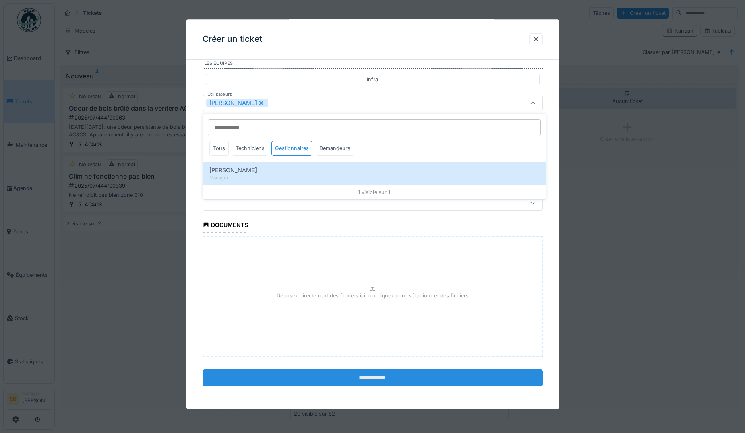
click at [320, 371] on input "**********" at bounding box center [372, 378] width 340 height 17
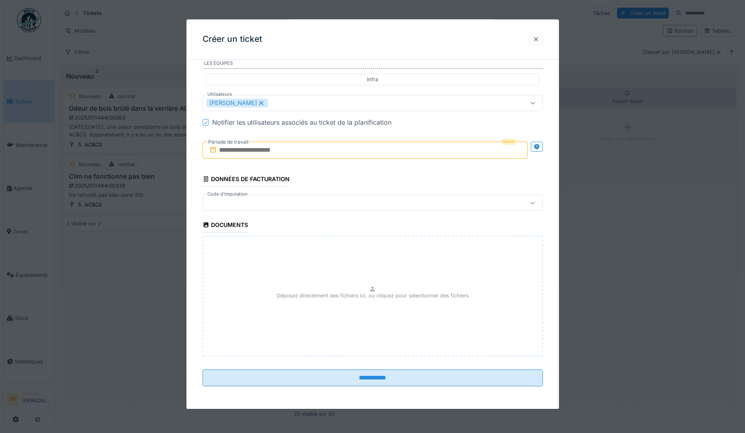
click at [284, 150] on input "text" at bounding box center [364, 150] width 325 height 17
click at [364, 228] on div "18" at bounding box center [366, 229] width 11 height 12
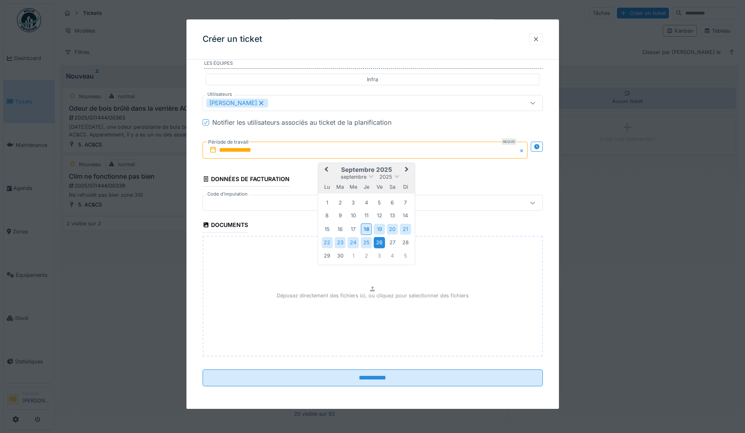
click at [379, 240] on div "26" at bounding box center [378, 242] width 11 height 11
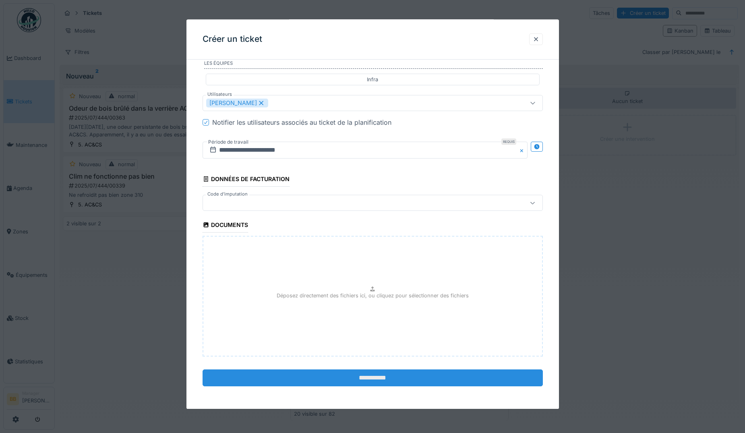
click at [386, 375] on input "**********" at bounding box center [372, 378] width 340 height 17
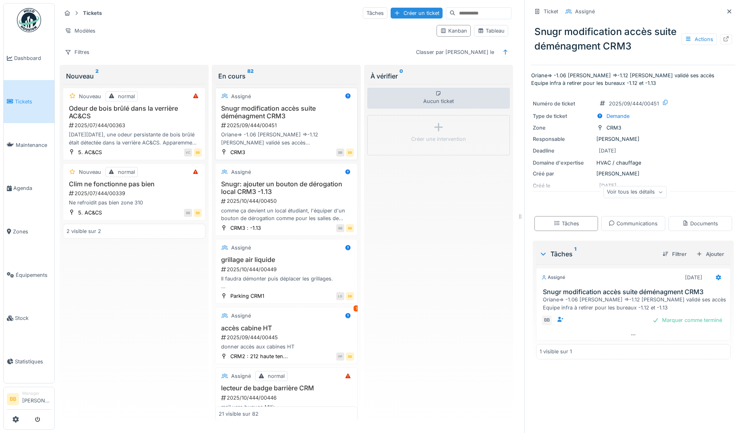
click at [269, 105] on h3 "Snugr modification accès suite déménagment CRM3" at bounding box center [286, 112] width 135 height 15
click at [659, 324] on div "Marquer comme terminé" at bounding box center [687, 320] width 76 height 11
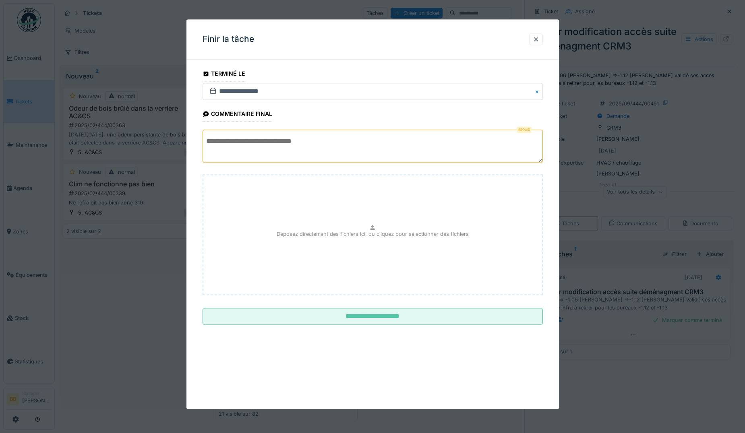
click at [313, 144] on textarea at bounding box center [372, 146] width 340 height 33
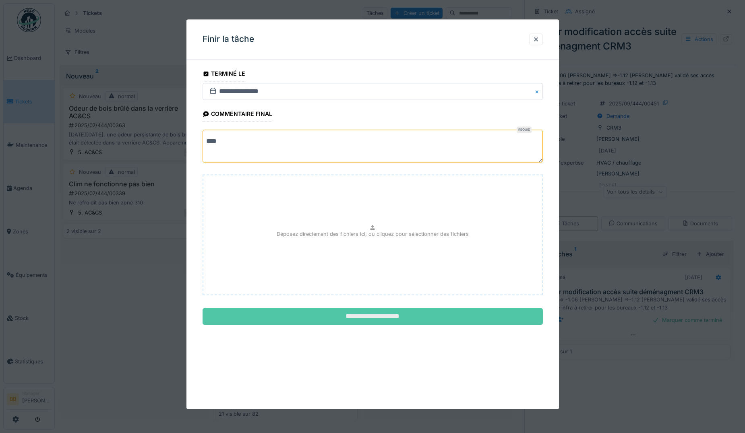
type textarea "****"
click at [400, 312] on input "**********" at bounding box center [372, 316] width 340 height 17
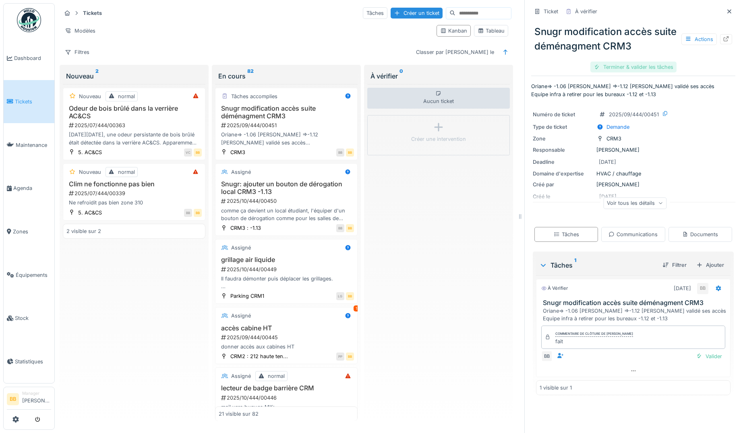
click at [613, 70] on div "Terminer & valider les tâches" at bounding box center [633, 67] width 86 height 11
click at [635, 62] on div "Clôturer le ticket" at bounding box center [633, 67] width 56 height 11
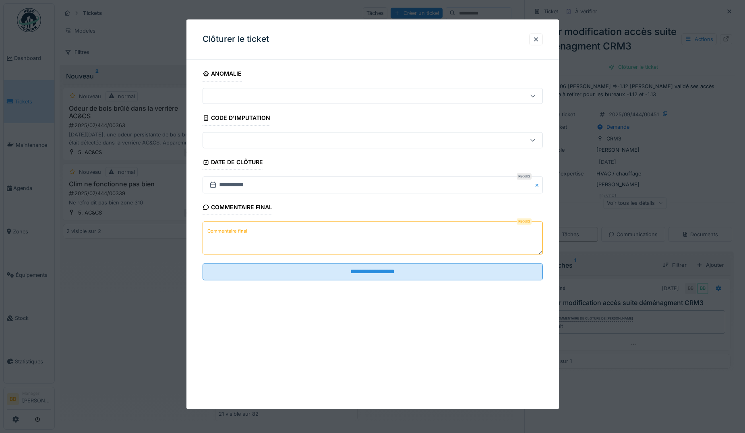
click at [311, 223] on textarea "Commentaire final" at bounding box center [372, 238] width 340 height 33
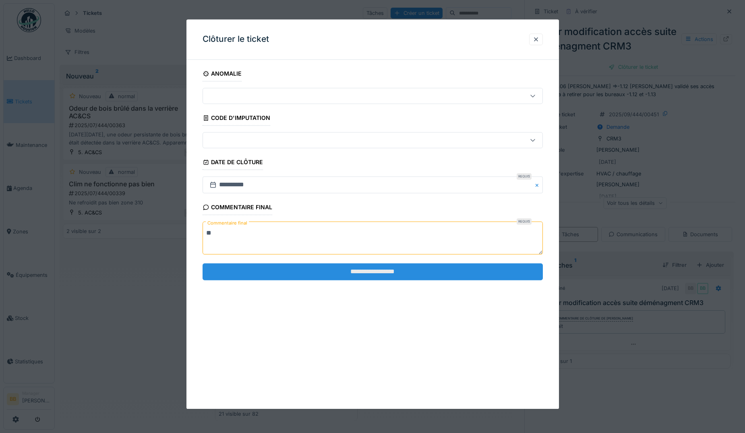
type textarea "**"
click at [331, 276] on input "**********" at bounding box center [372, 271] width 340 height 17
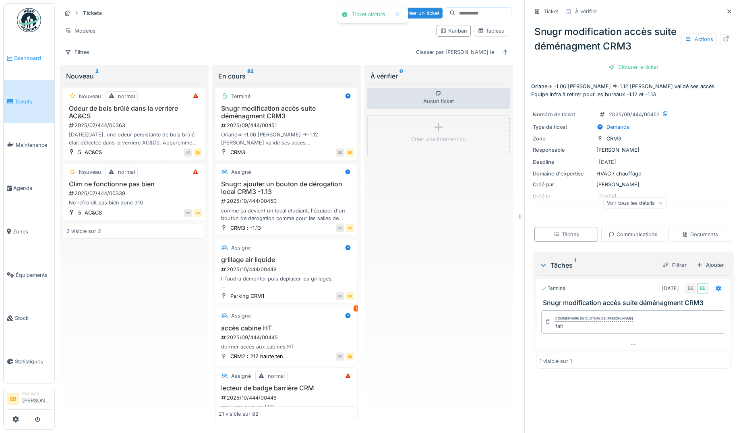
click at [25, 55] on span "Dashboard" at bounding box center [32, 58] width 37 height 8
